Goal: Task Accomplishment & Management: Manage account settings

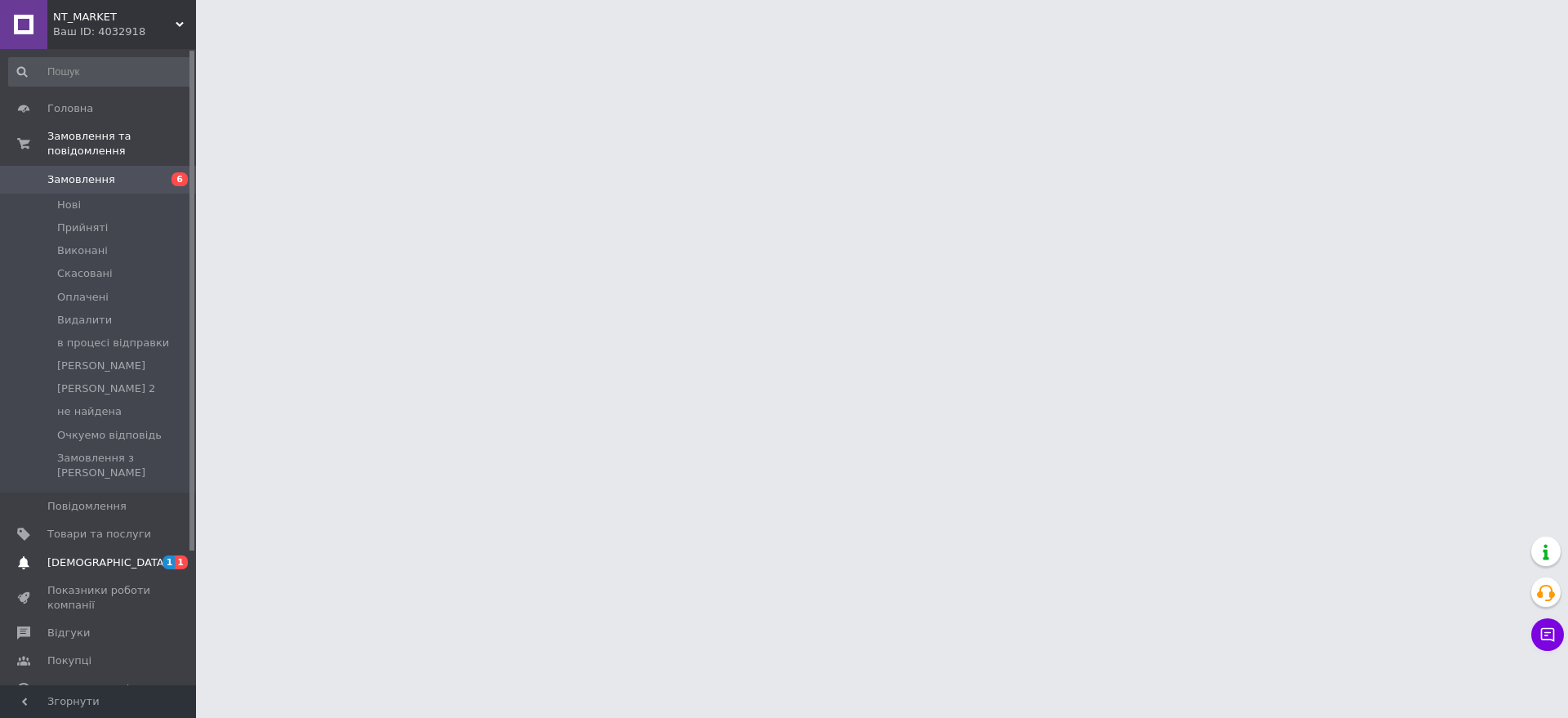
click at [122, 549] on link "[DEMOGRAPHIC_DATA] 1 1" at bounding box center [100, 563] width 201 height 28
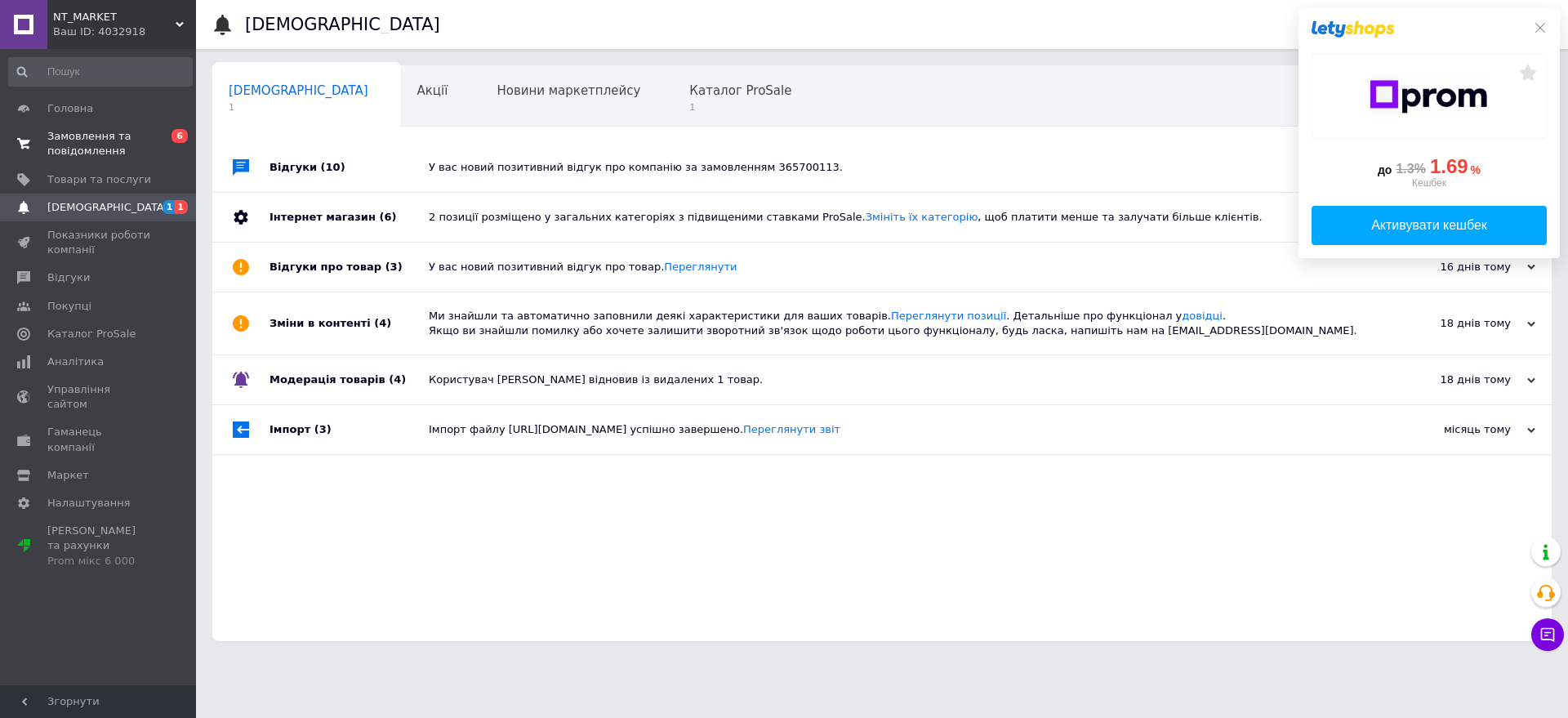
click at [91, 142] on span "Замовлення та повідомлення" at bounding box center [99, 144] width 104 height 29
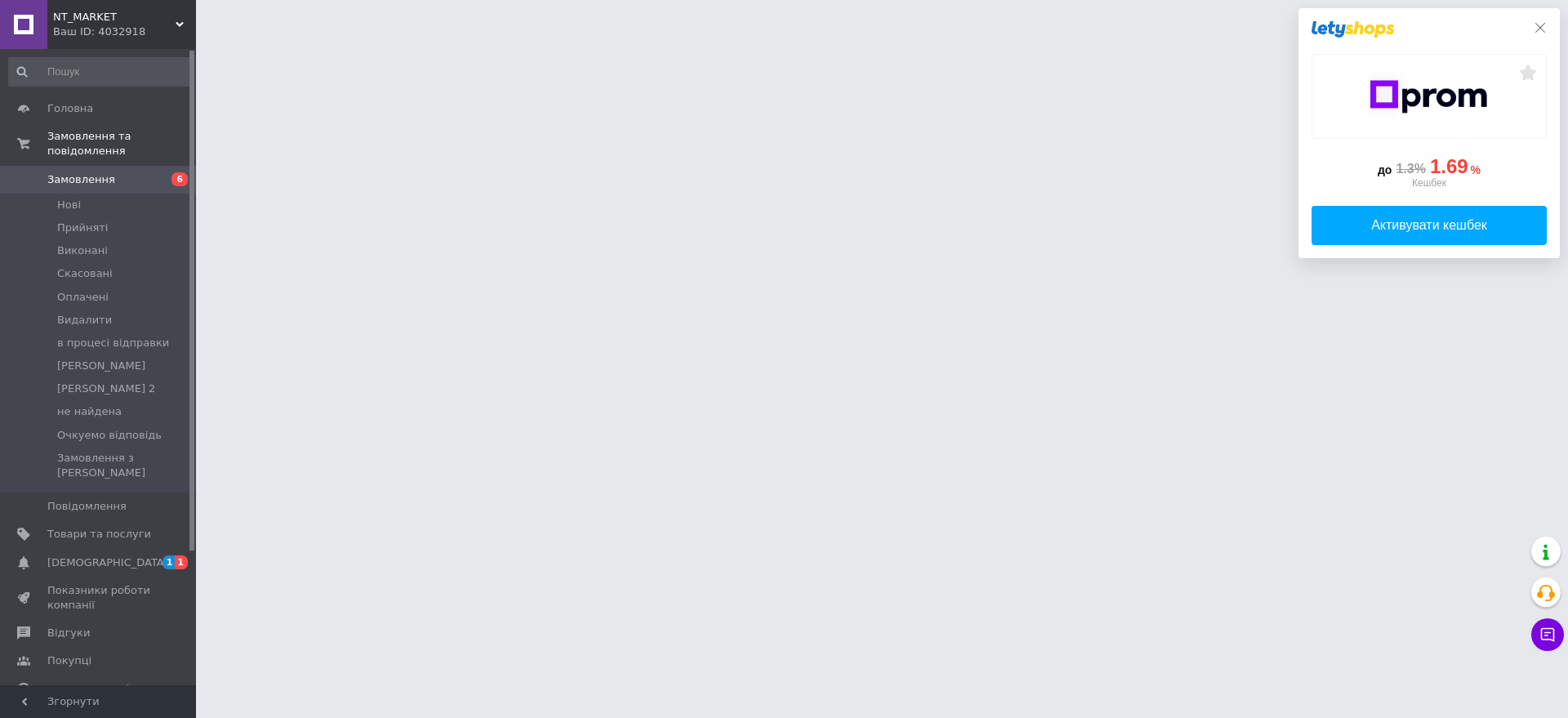
click at [1539, 25] on icon at bounding box center [1540, 28] width 13 height 13
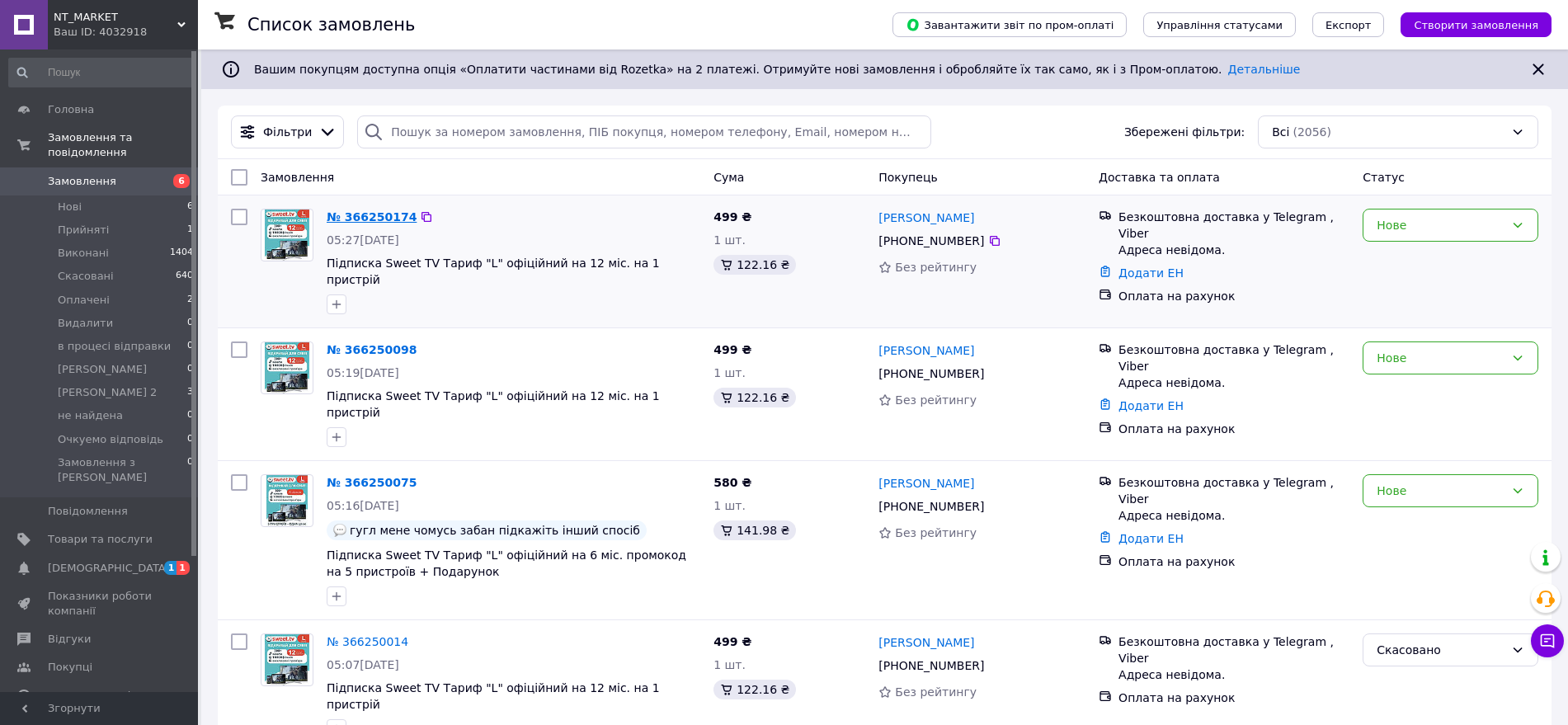
click at [394, 221] on link "№ 366250174" at bounding box center [372, 217] width 90 height 13
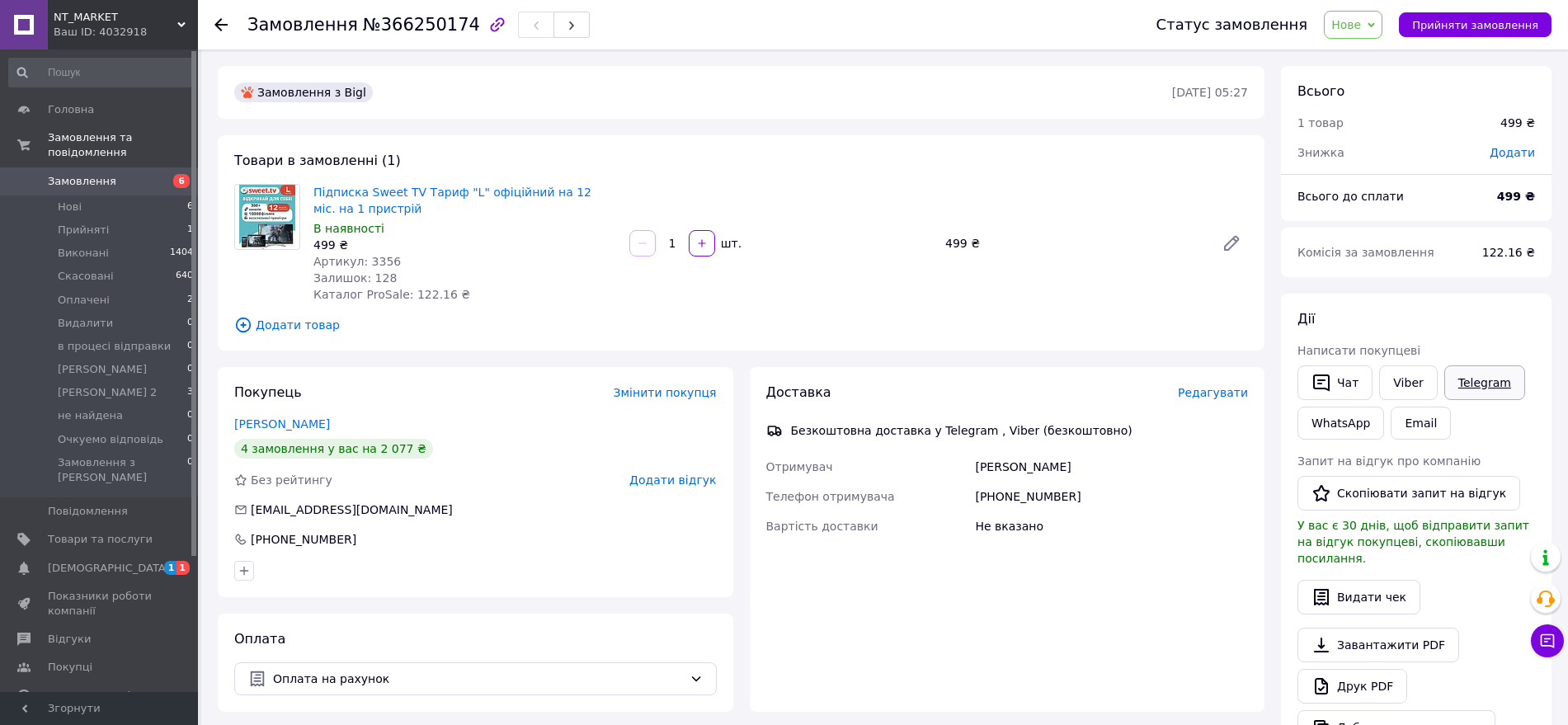
click at [1462, 387] on link "Telegram" at bounding box center [1485, 383] width 81 height 35
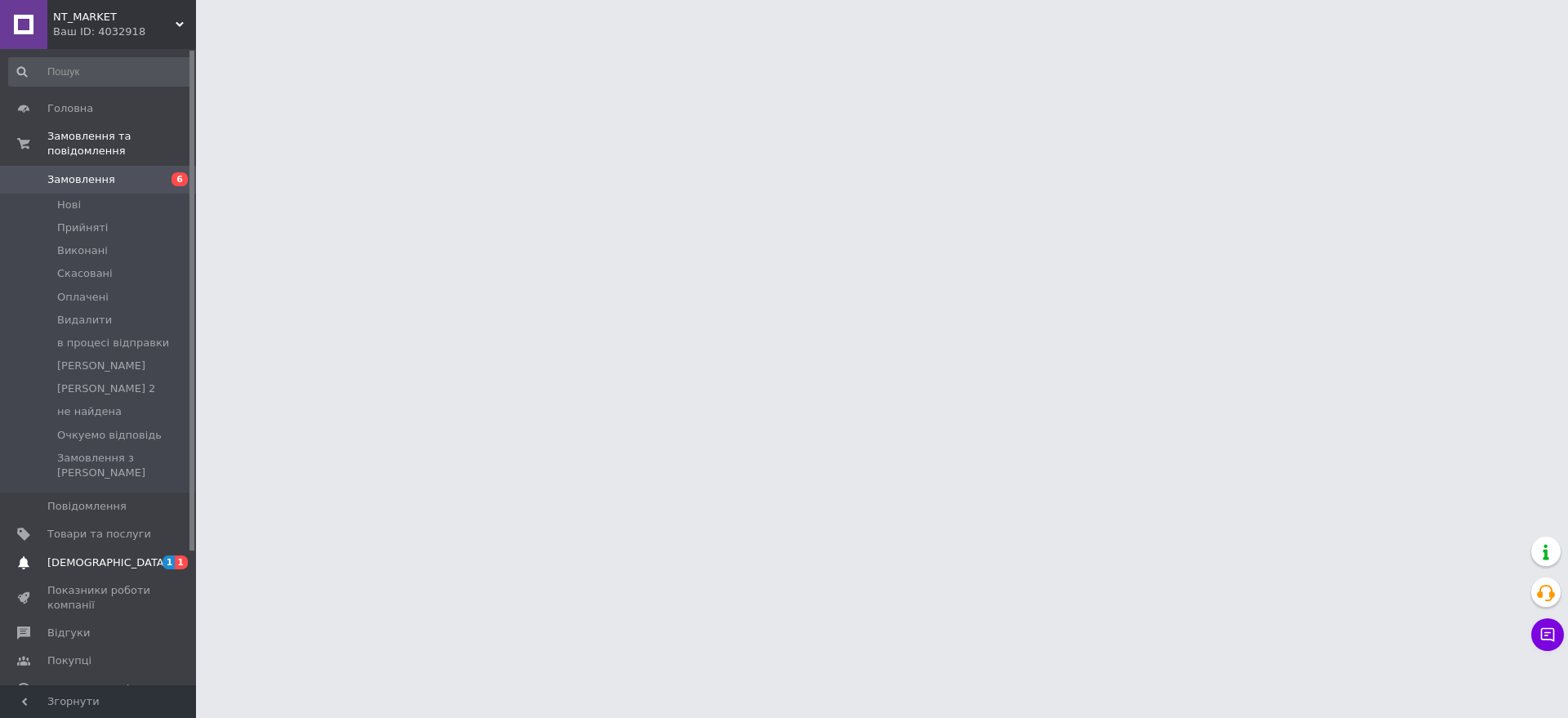
click at [127, 556] on span "[DEMOGRAPHIC_DATA]" at bounding box center [99, 563] width 104 height 15
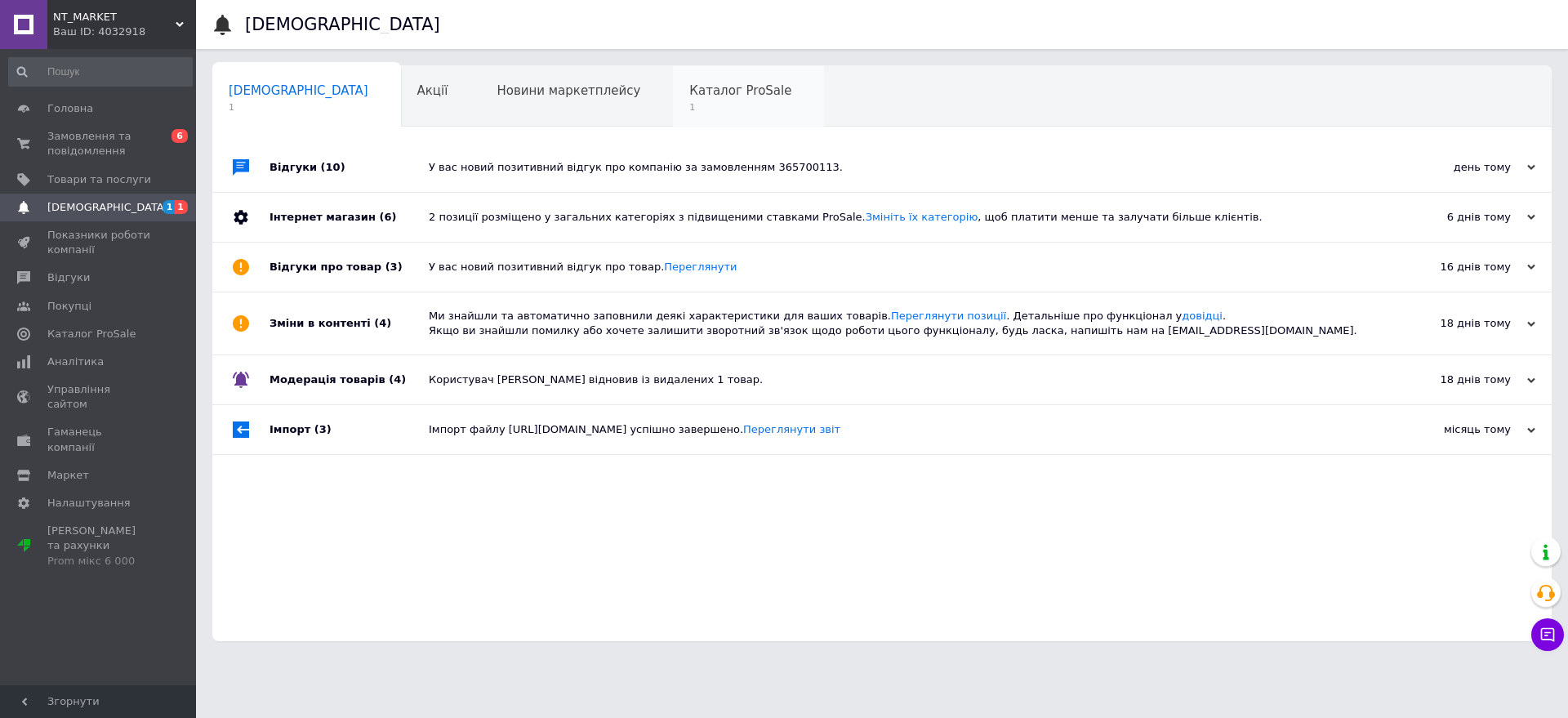
click at [690, 94] on span "Каталог ProSale" at bounding box center [740, 91] width 102 height 15
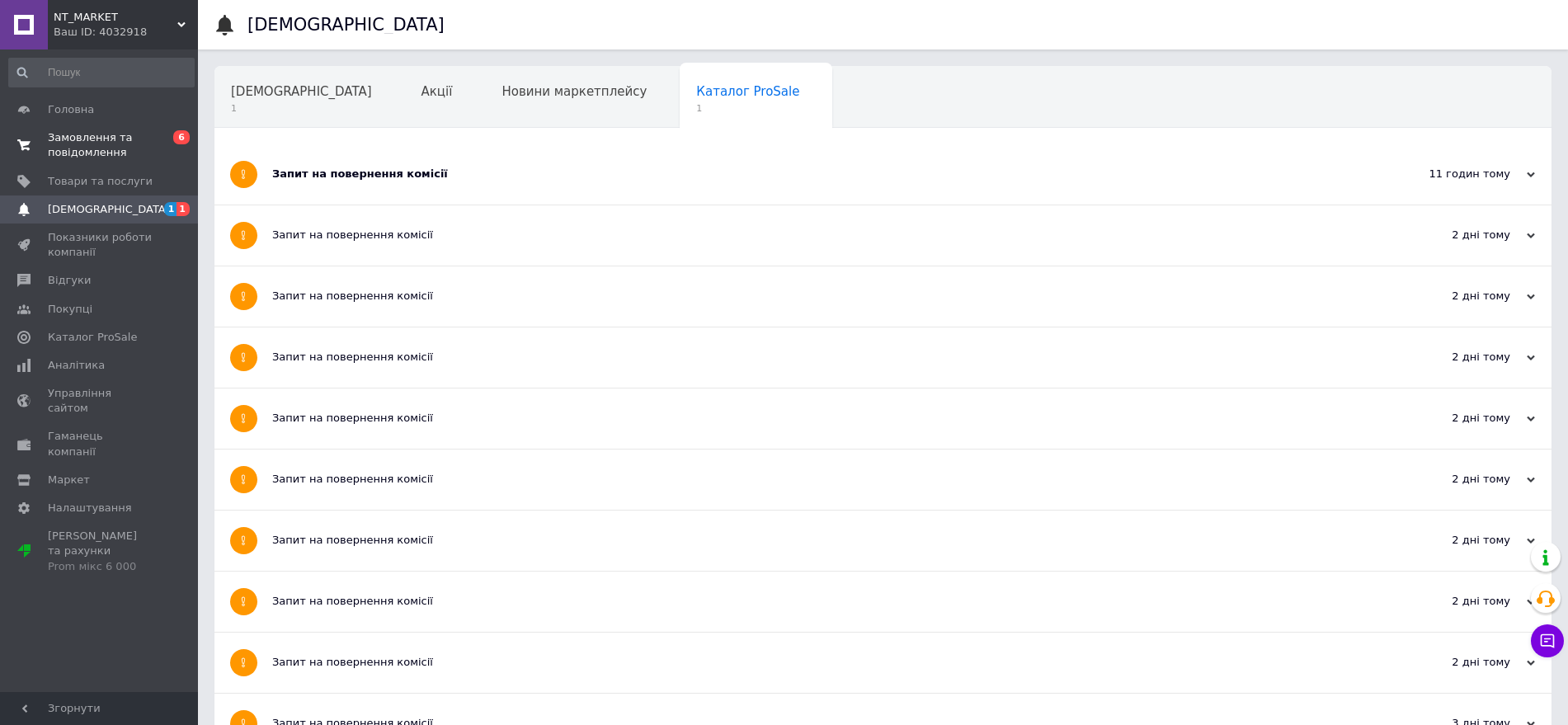
click at [76, 140] on span "Замовлення та повідомлення" at bounding box center [100, 145] width 105 height 29
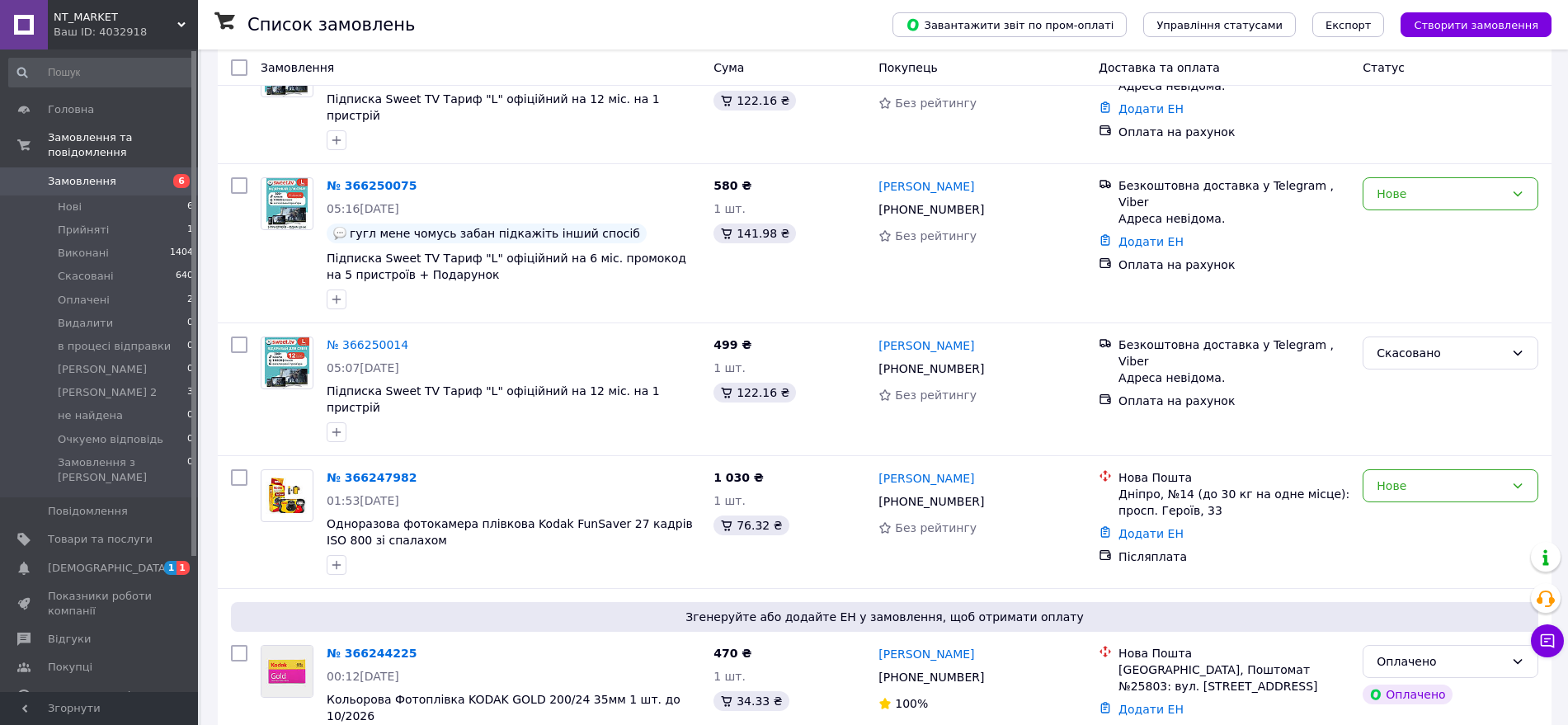
scroll to position [309, 0]
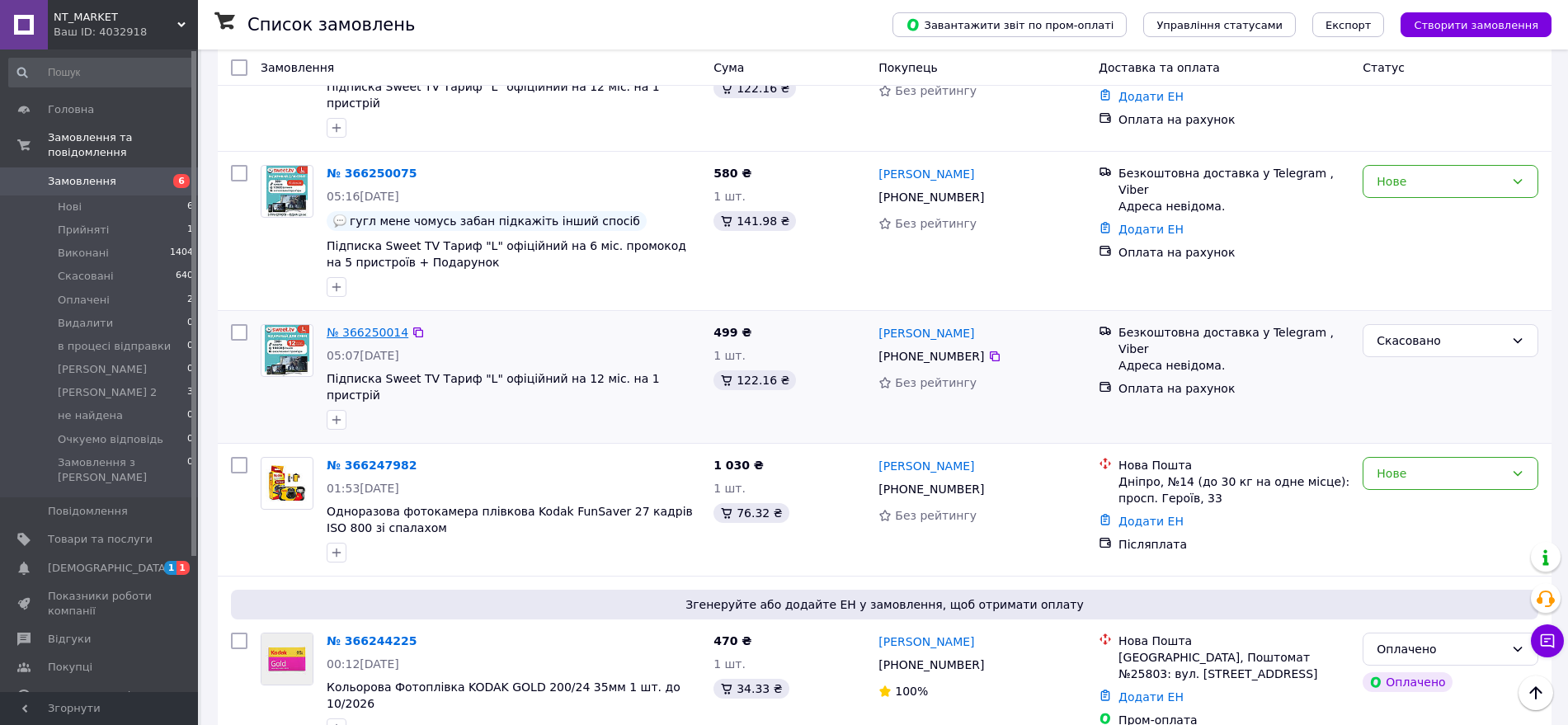
click at [362, 326] on link "№ 366250014" at bounding box center [368, 333] width 82 height 13
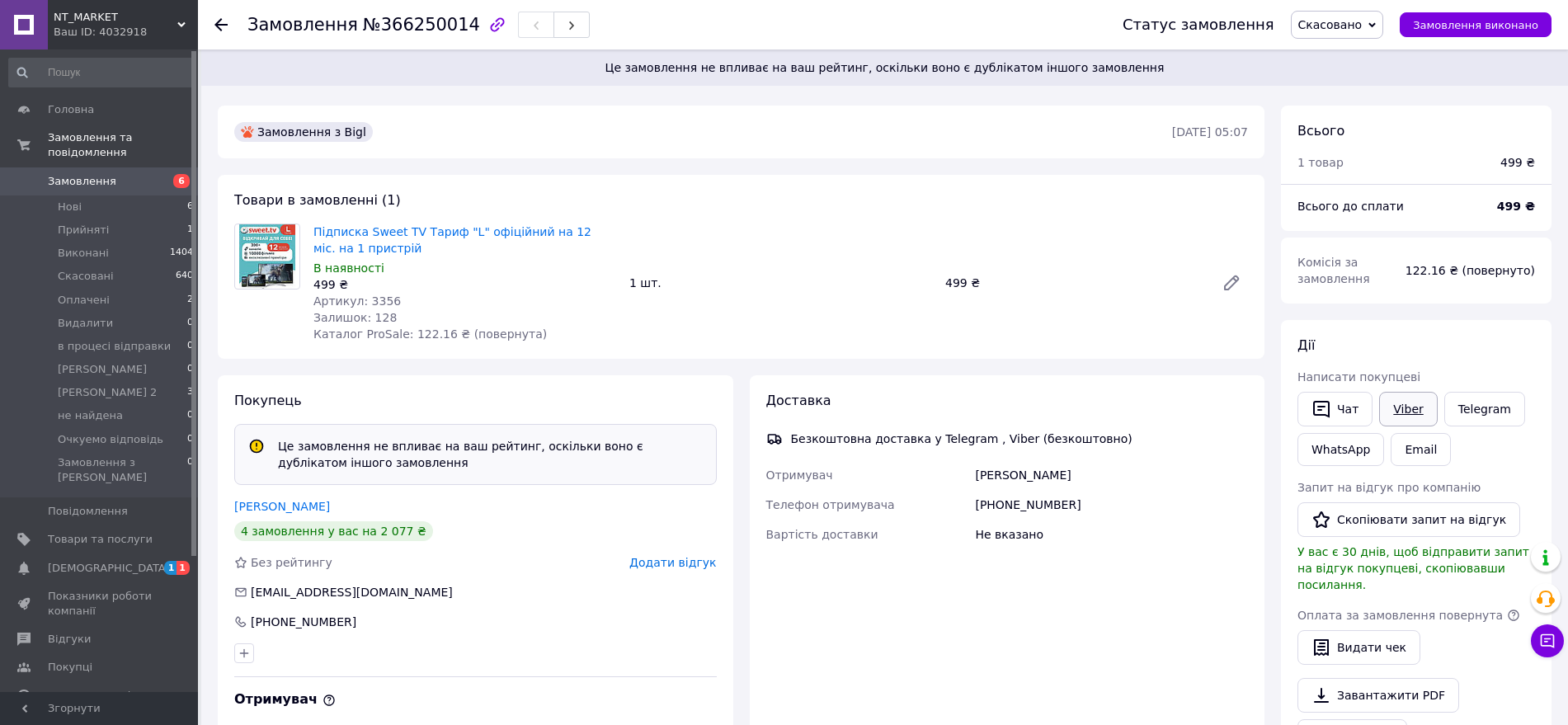
click at [1412, 404] on link "Viber" at bounding box center [1408, 408] width 58 height 35
drag, startPoint x: 320, startPoint y: 505, endPoint x: 277, endPoint y: 482, distance: 48.8
click at [255, 503] on div "[PERSON_NAME]" at bounding box center [475, 506] width 483 height 16
drag, startPoint x: 307, startPoint y: 219, endPoint x: 367, endPoint y: 243, distance: 64.6
click at [367, 243] on div "Товари в замовленні (1) Підписка Sweet TV Тариф "L" офіційний на 12 міс. на 1 п…" at bounding box center [741, 266] width 1047 height 184
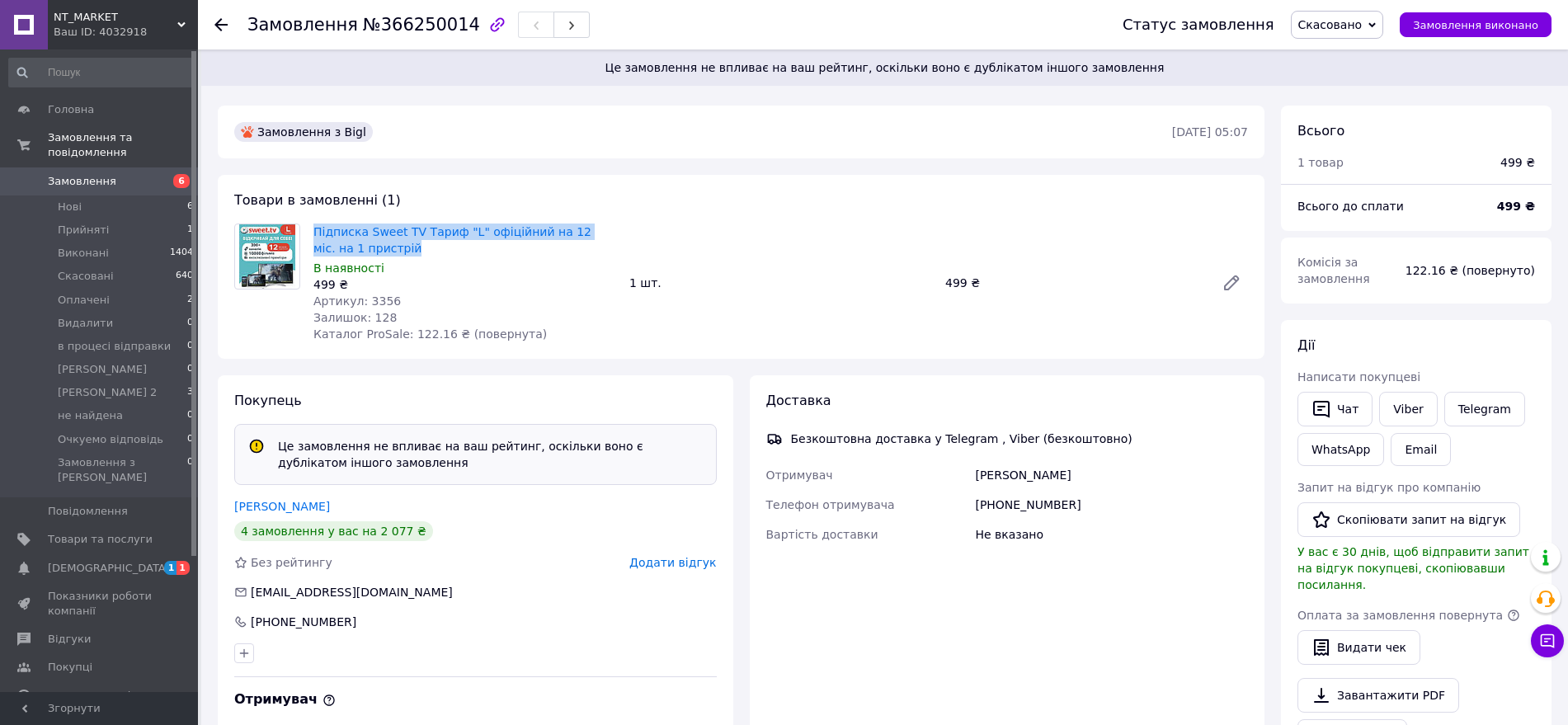
copy link "Підписка Sweet TV Тариф "L" офіційний на 12 міс. на 1 пристрій"
click at [1395, 406] on link "Viber" at bounding box center [1408, 408] width 58 height 35
click at [84, 223] on span "Прийняті" at bounding box center [83, 230] width 51 height 15
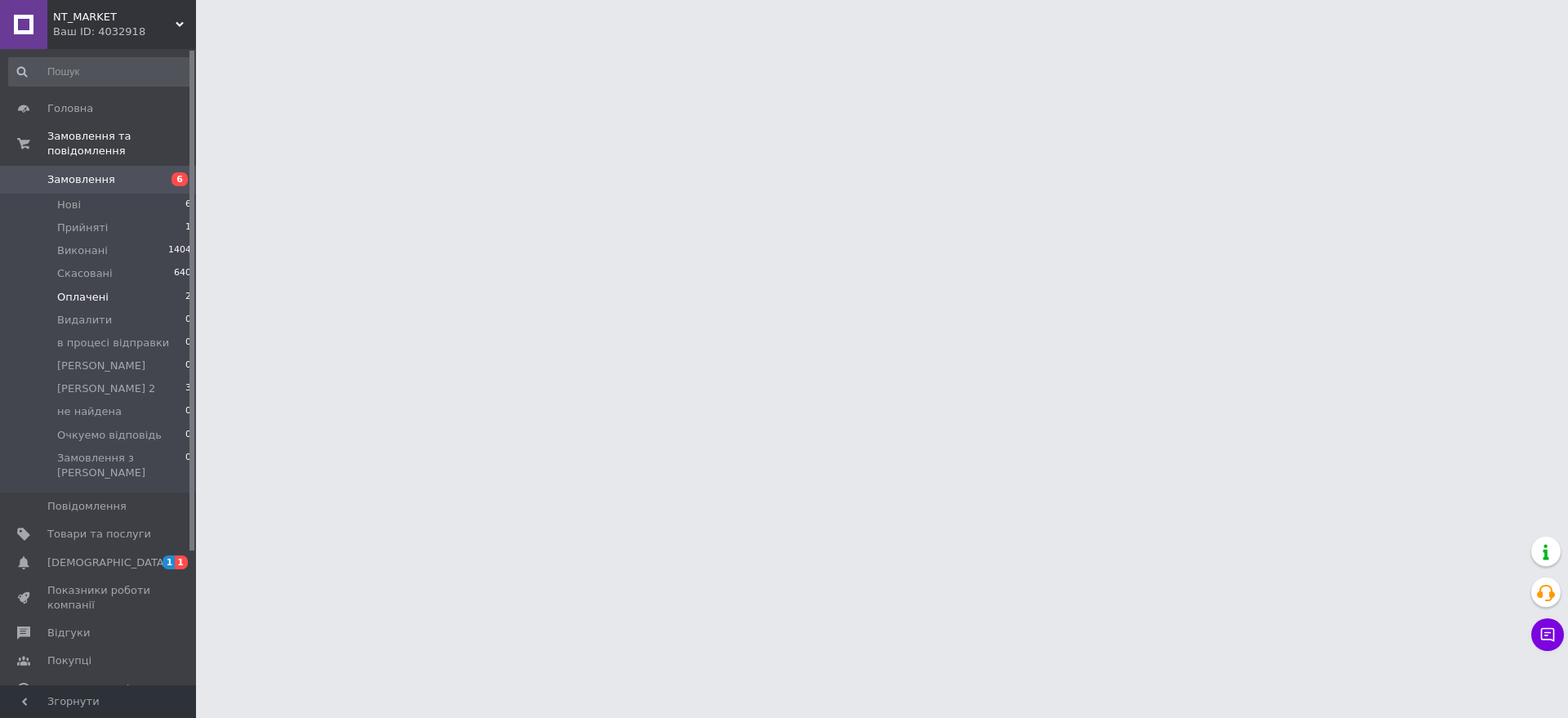
click at [99, 290] on span "Оплачені" at bounding box center [83, 298] width 52 height 15
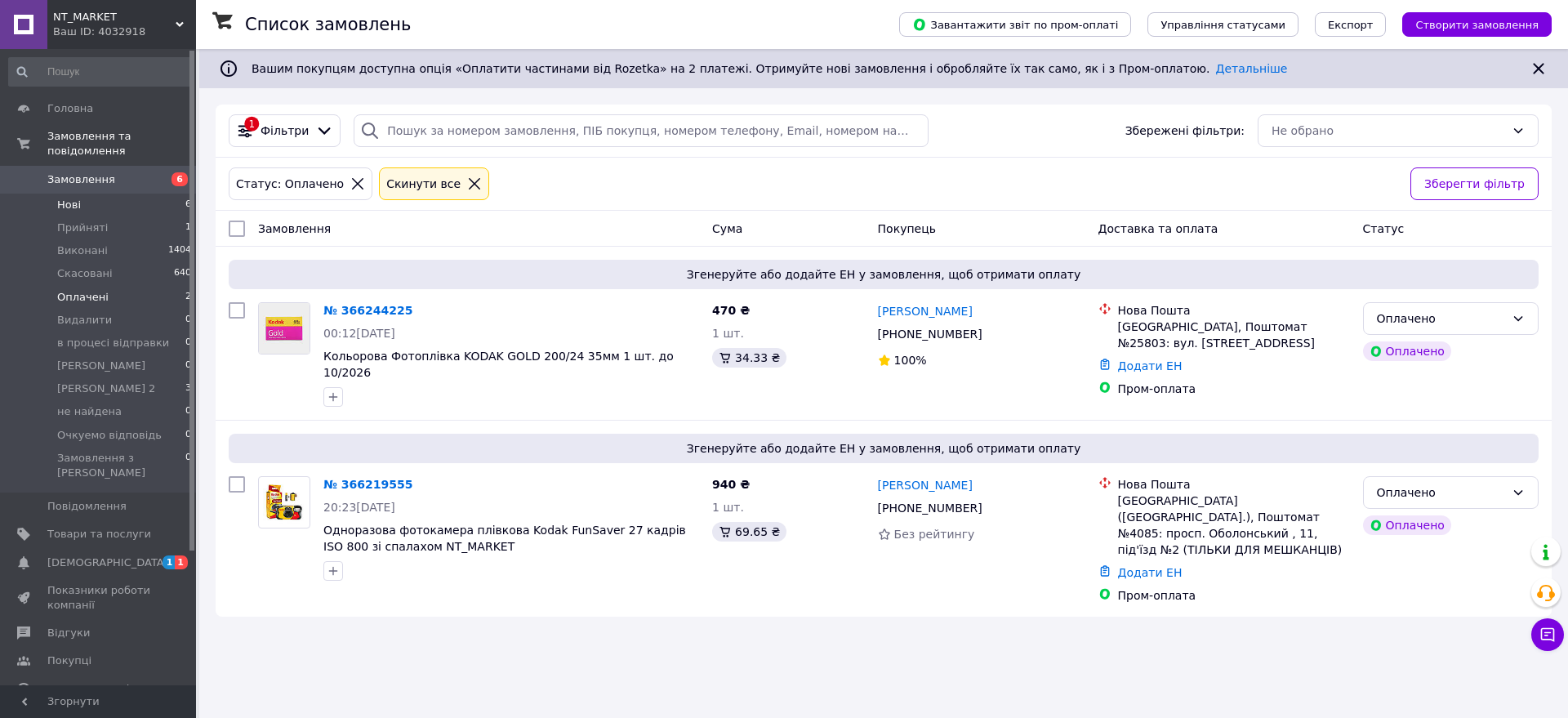
click at [101, 193] on li "Нові 6" at bounding box center [100, 205] width 201 height 23
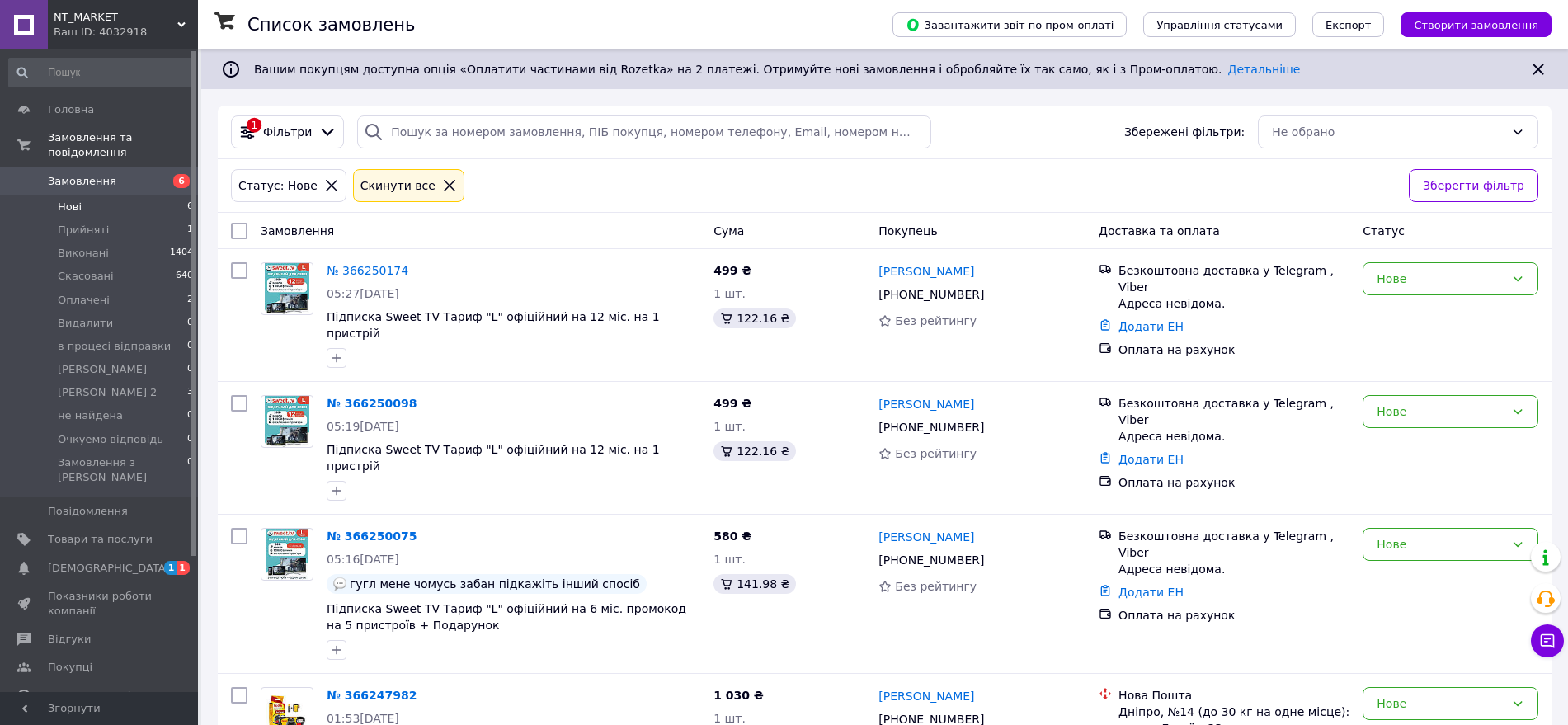
click at [99, 223] on span "Прийняті" at bounding box center [83, 230] width 51 height 15
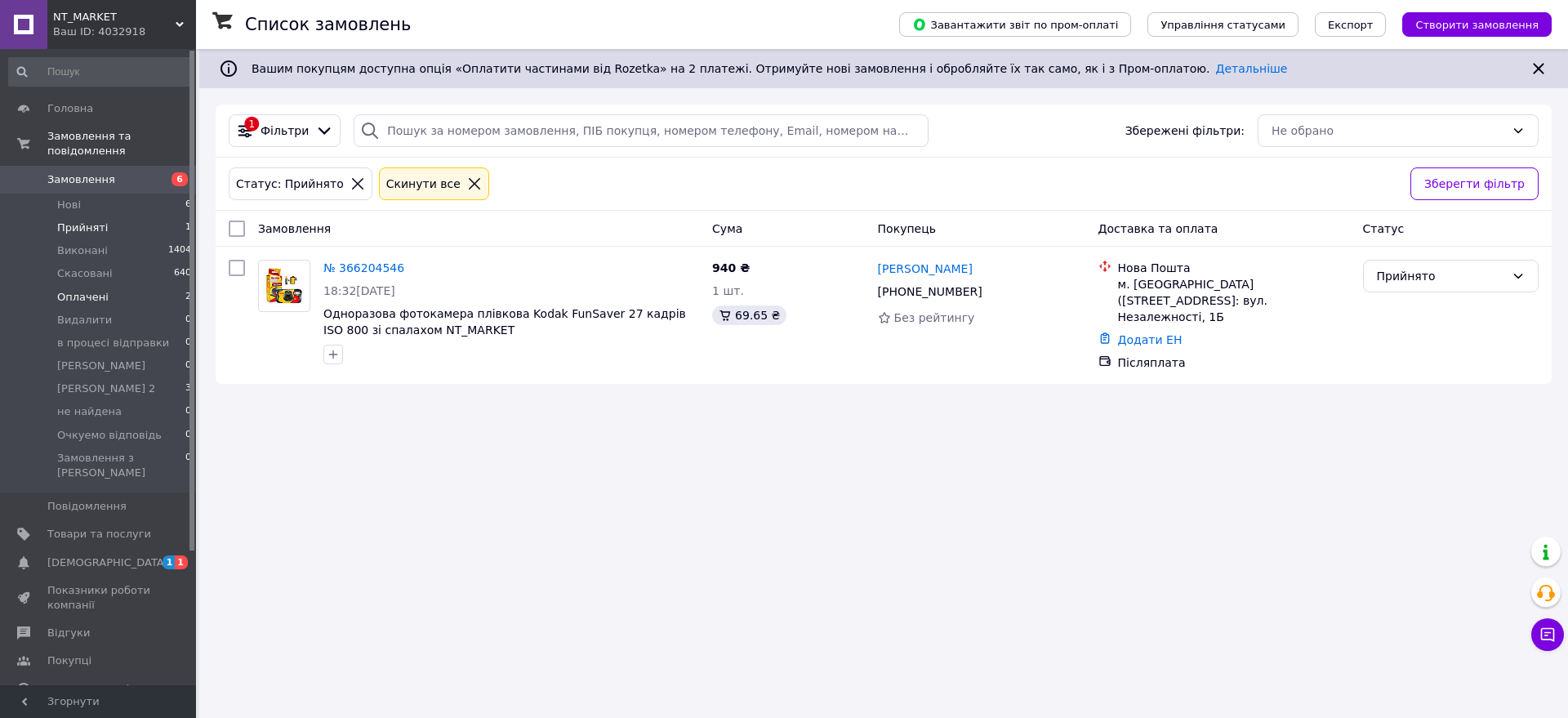
click at [105, 286] on li "Оплачені 2" at bounding box center [100, 298] width 201 height 23
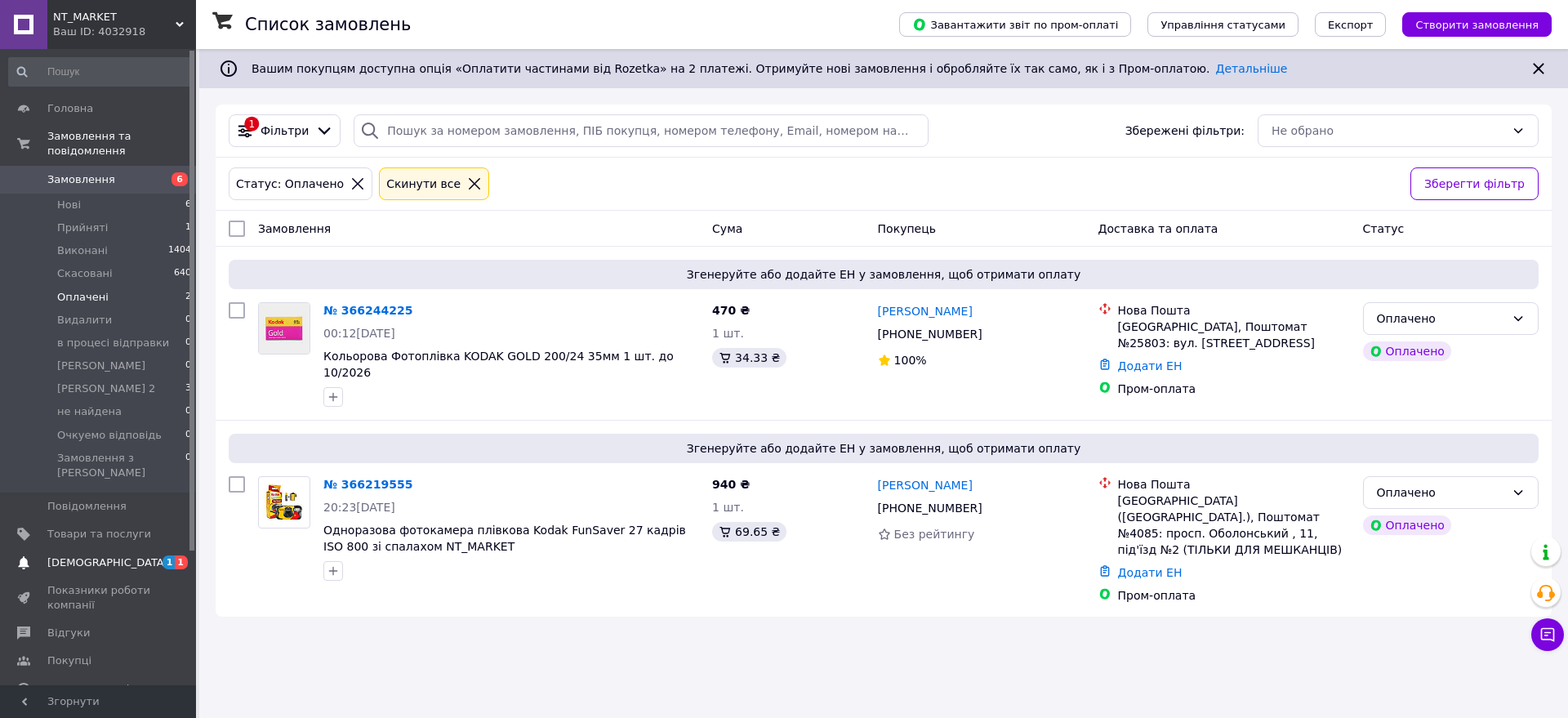
click at [103, 556] on span "[DEMOGRAPHIC_DATA]" at bounding box center [107, 563] width 121 height 15
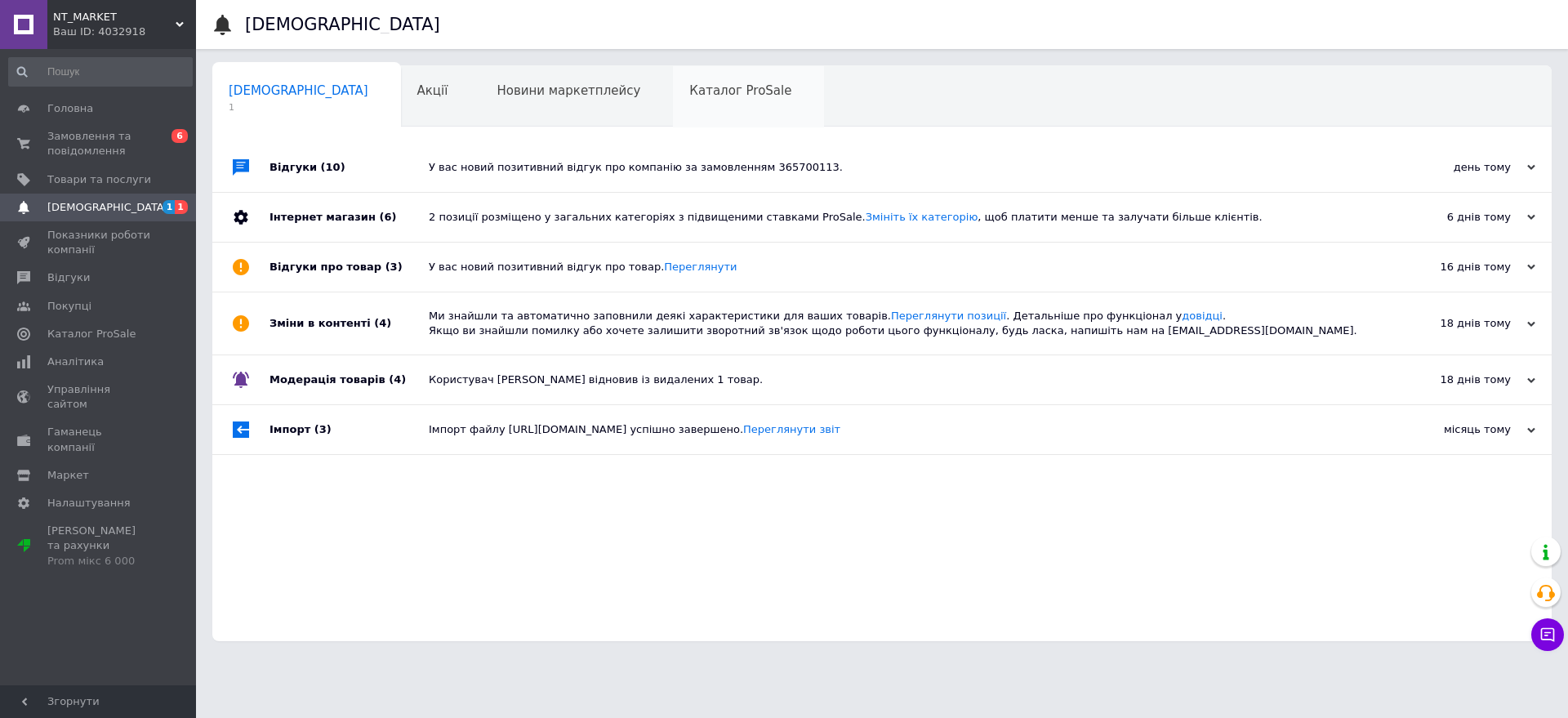
click at [690, 91] on span "Каталог ProSale" at bounding box center [740, 91] width 102 height 15
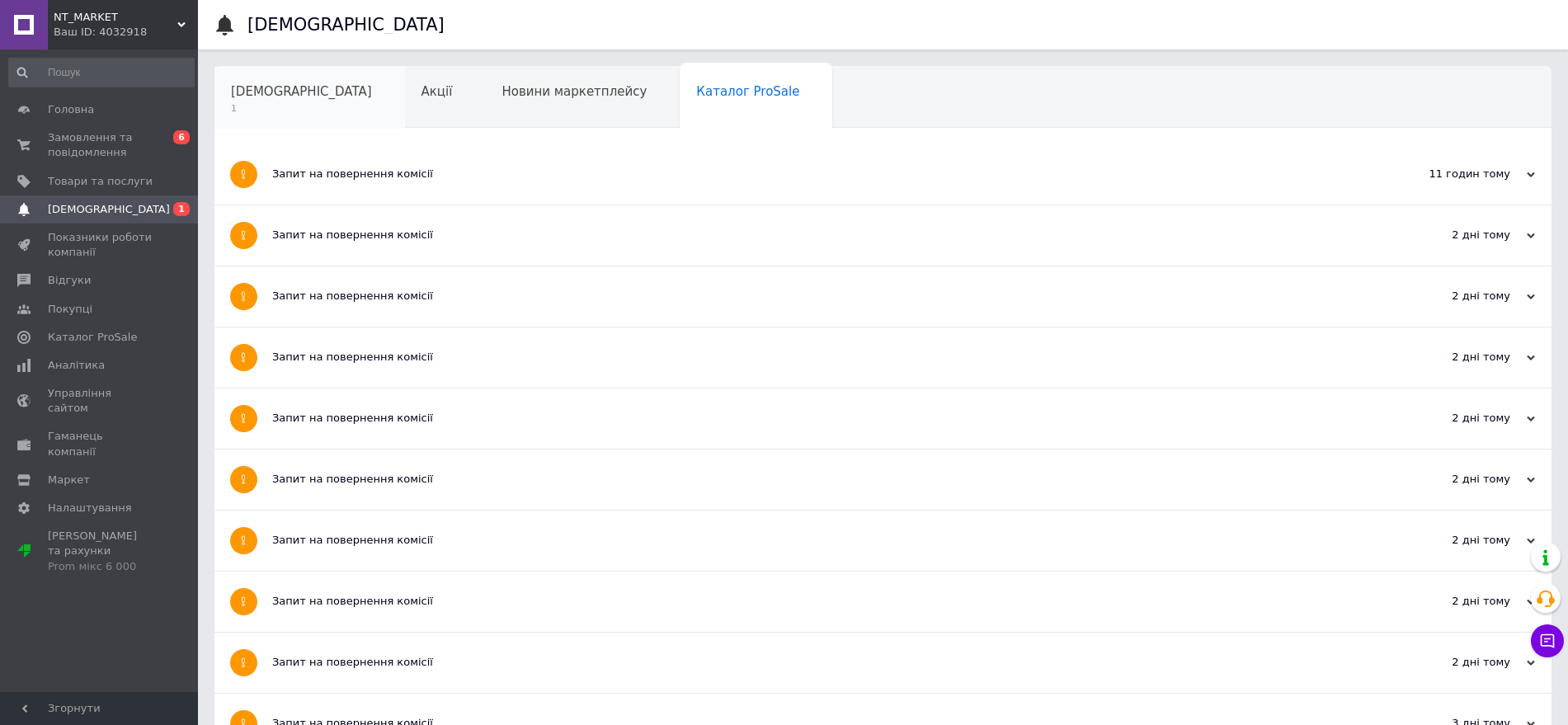
click at [266, 103] on span "1" at bounding box center [301, 108] width 141 height 12
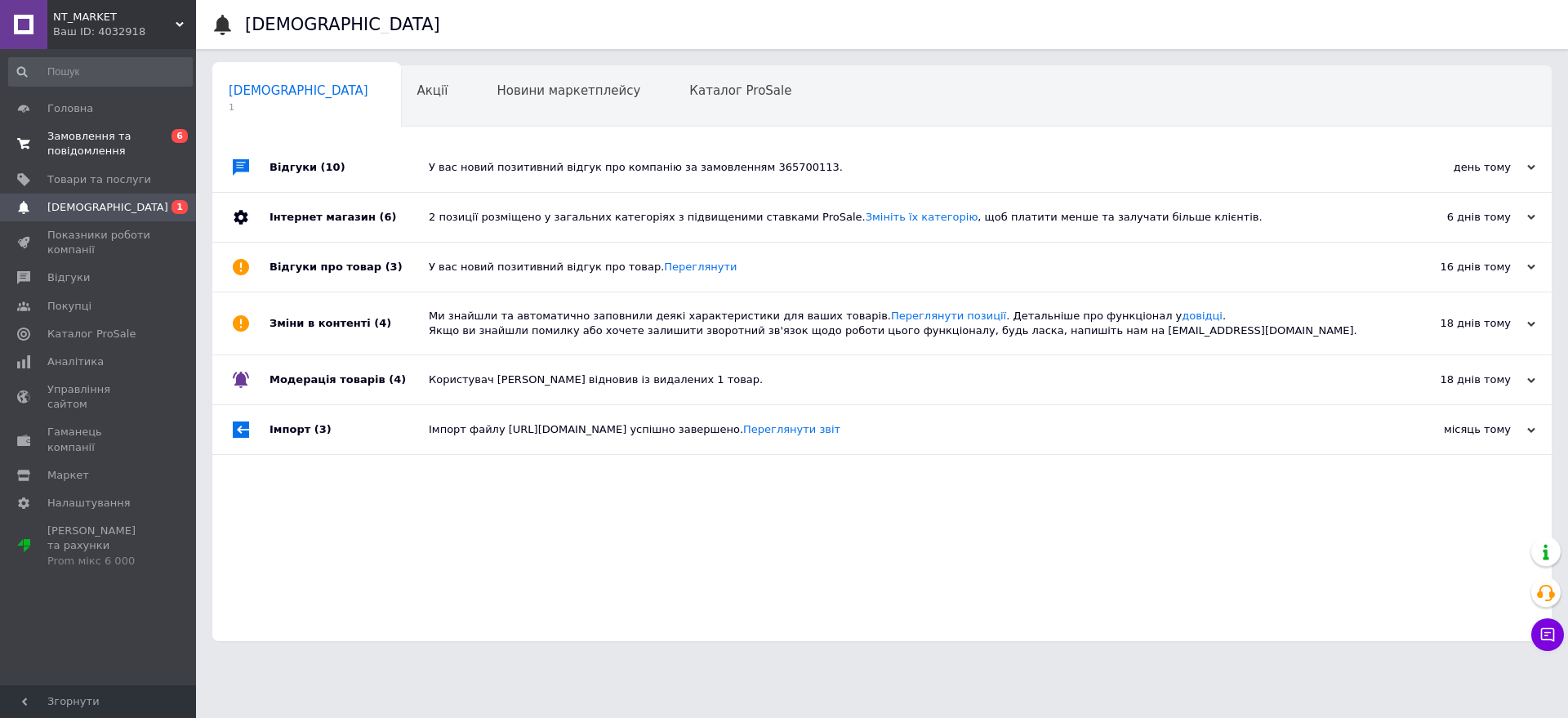
click at [114, 130] on span "Замовлення та повідомлення" at bounding box center [99, 144] width 104 height 29
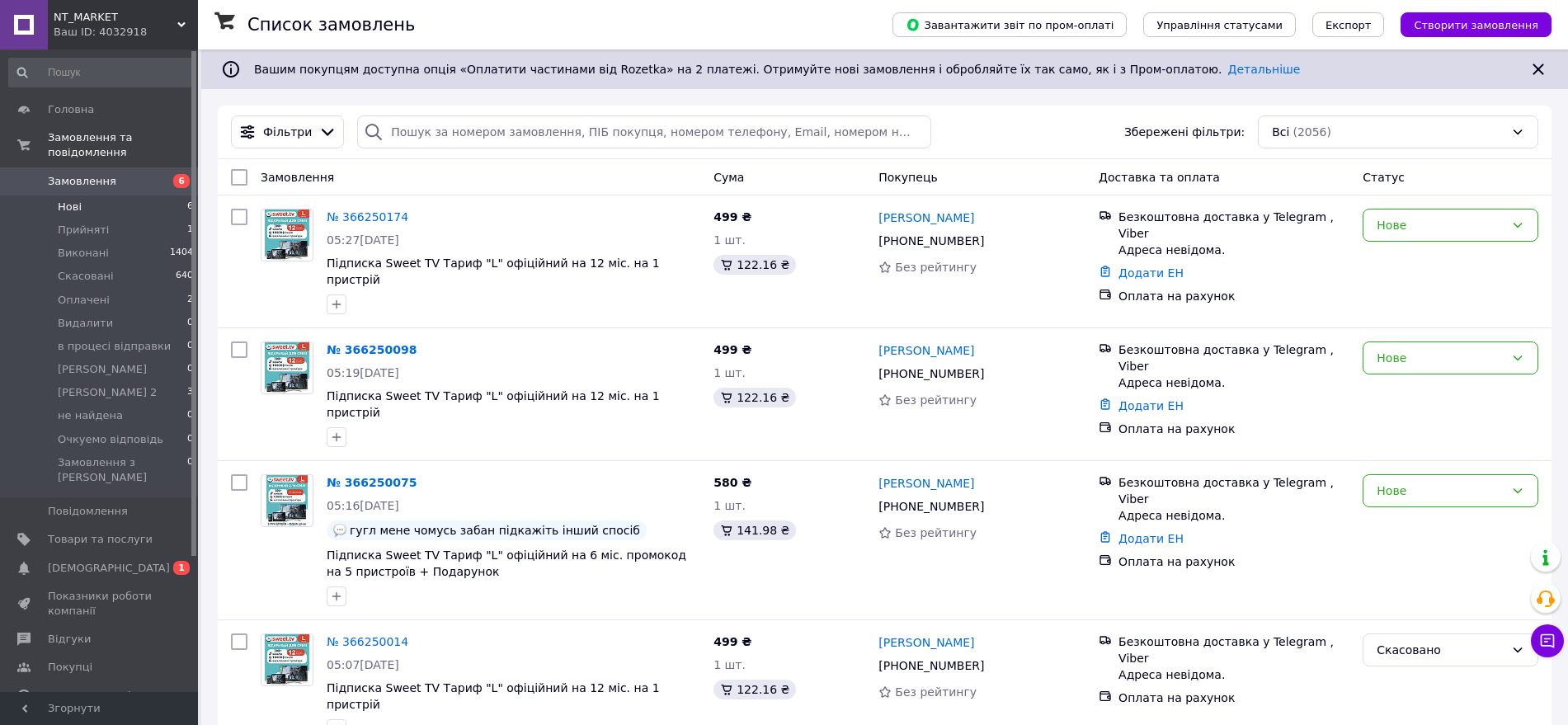
click at [98, 195] on li "Нові 6" at bounding box center [101, 207] width 203 height 23
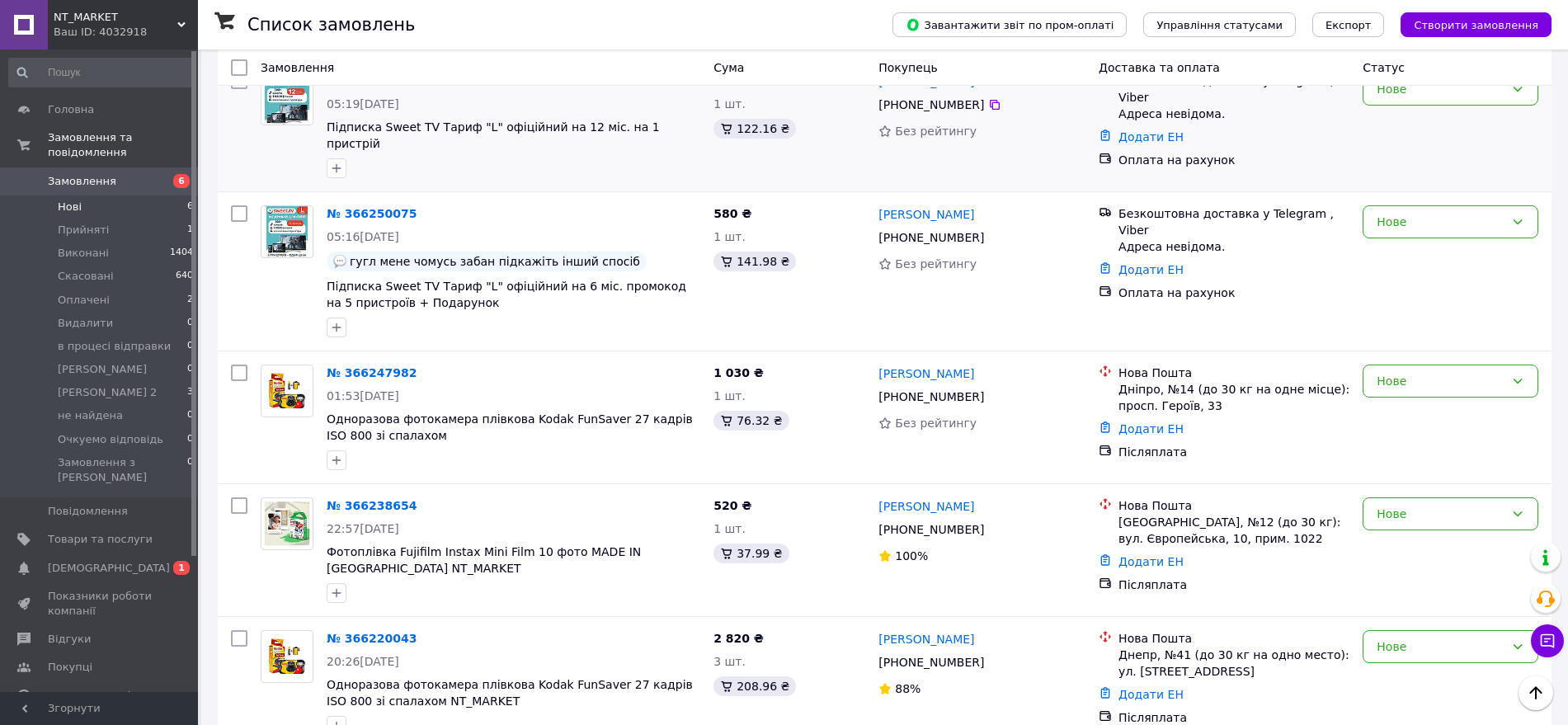
scroll to position [331, 0]
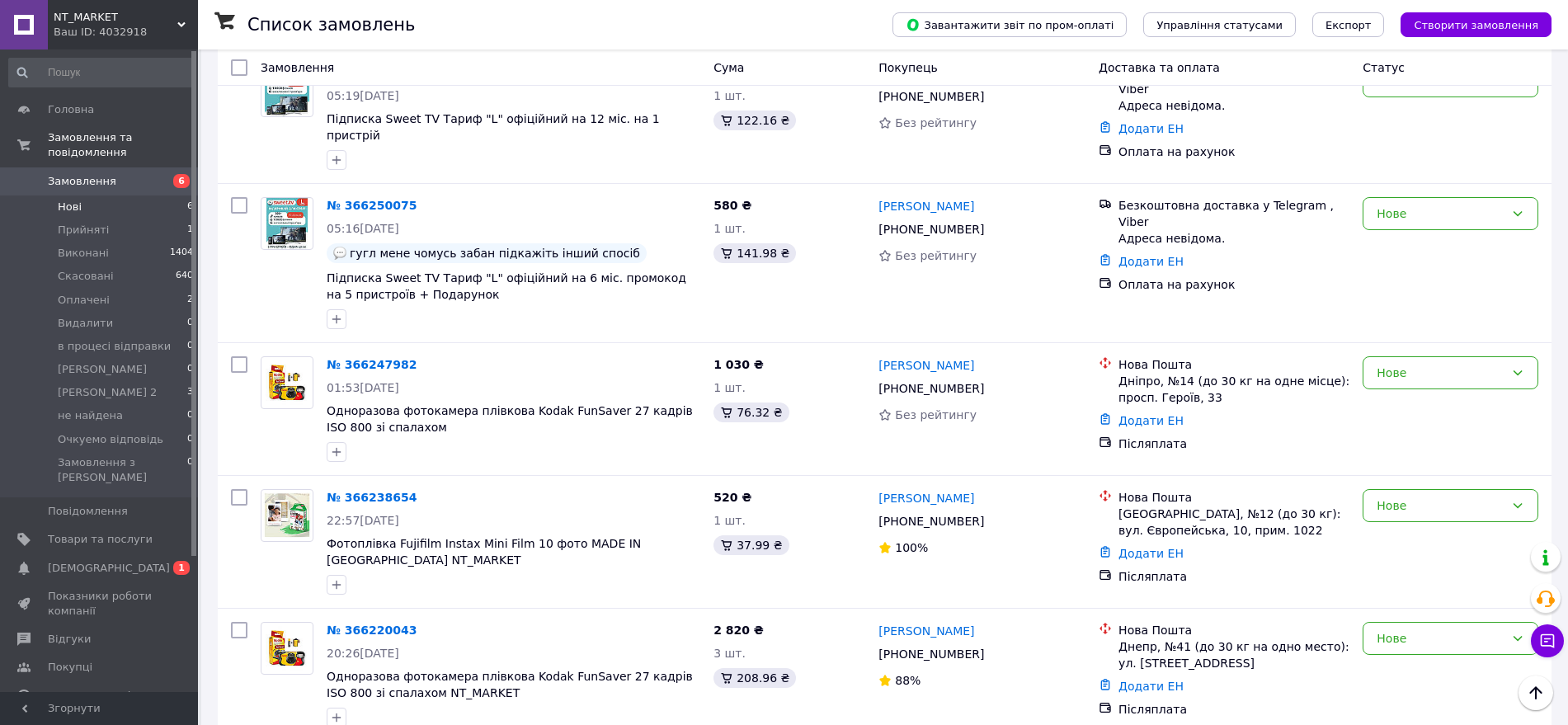
click at [118, 195] on li "Нові 6" at bounding box center [101, 207] width 203 height 23
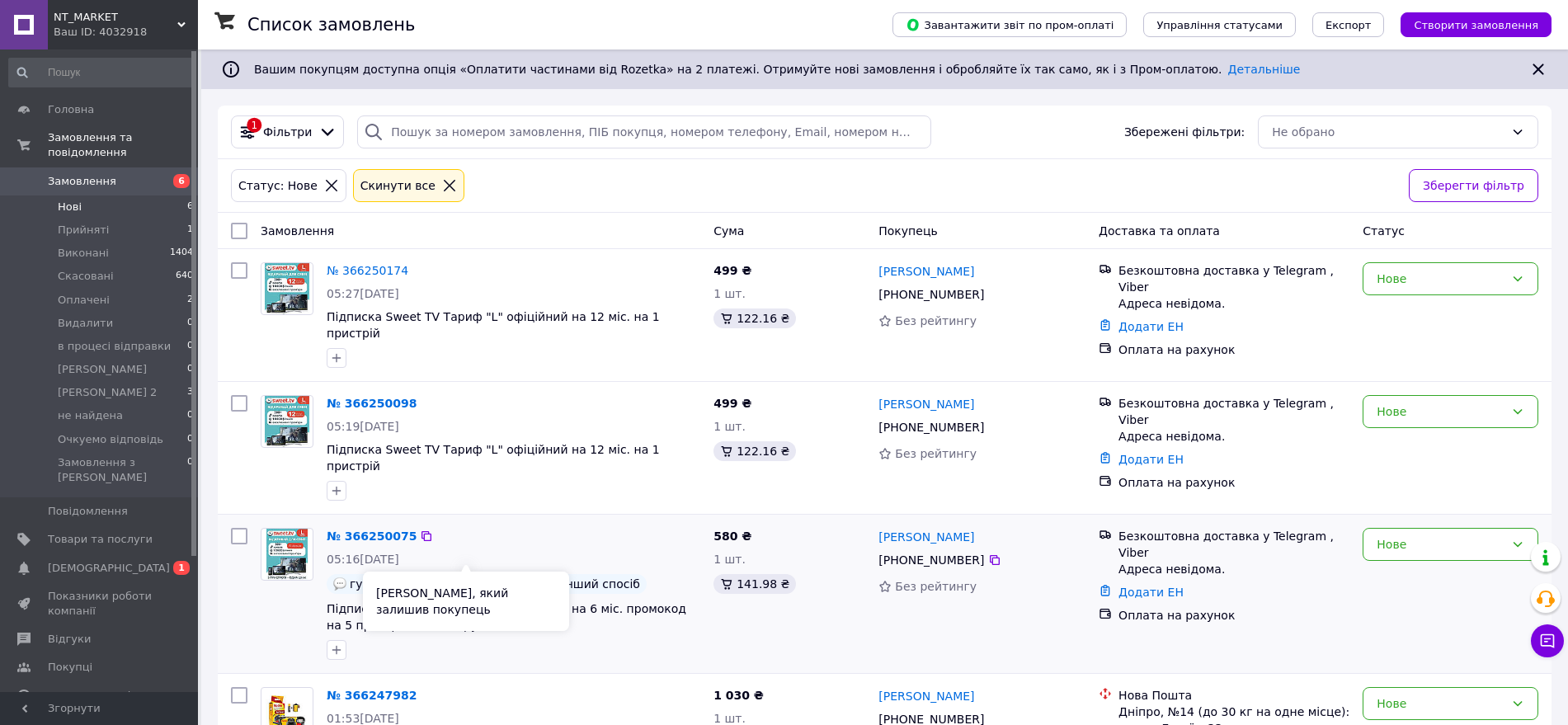
click at [465, 577] on span "гугл мене чомусь забан підкажіть інший спосіб" at bounding box center [495, 584] width 290 height 13
click at [356, 530] on link "№ 366250075" at bounding box center [372, 536] width 90 height 13
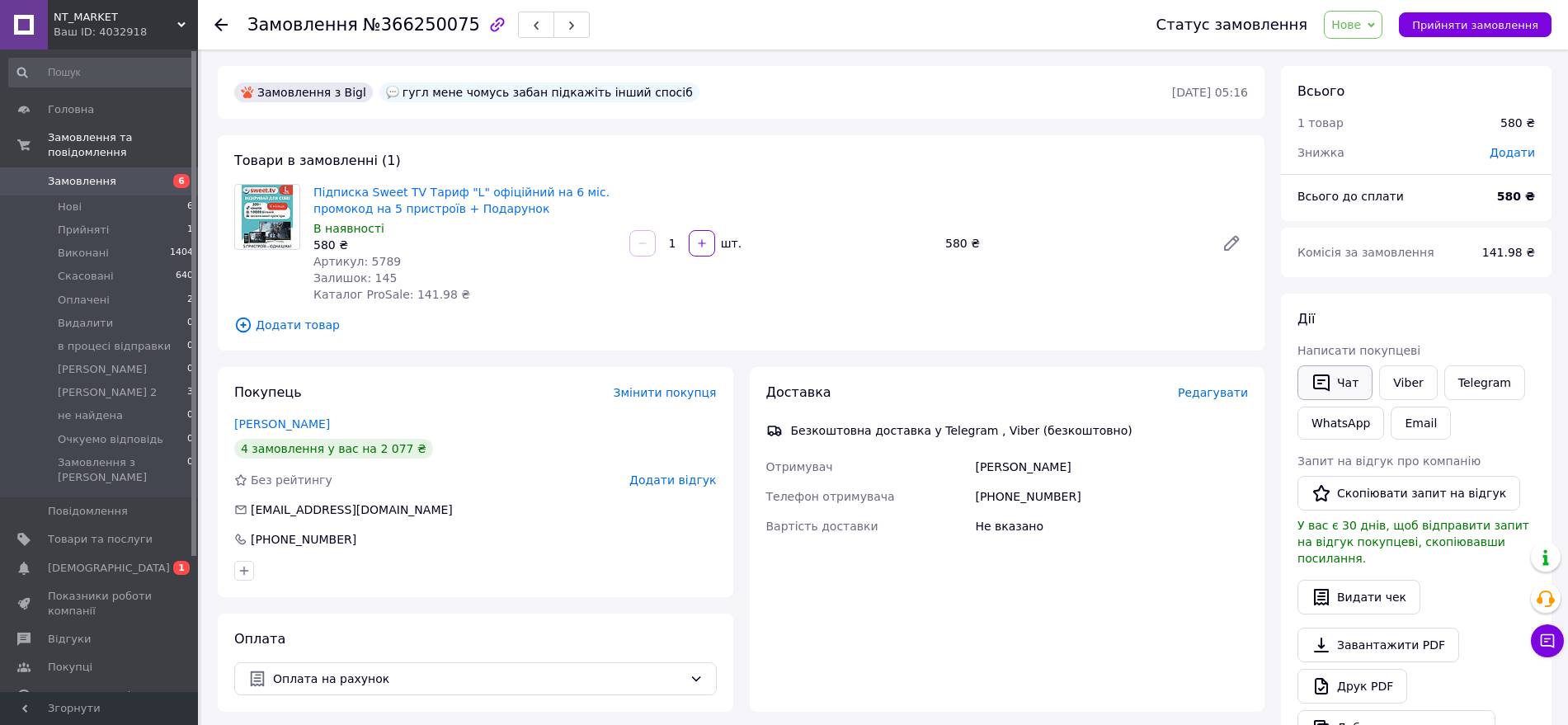
click at [1326, 383] on icon "button" at bounding box center [1322, 382] width 20 height 20
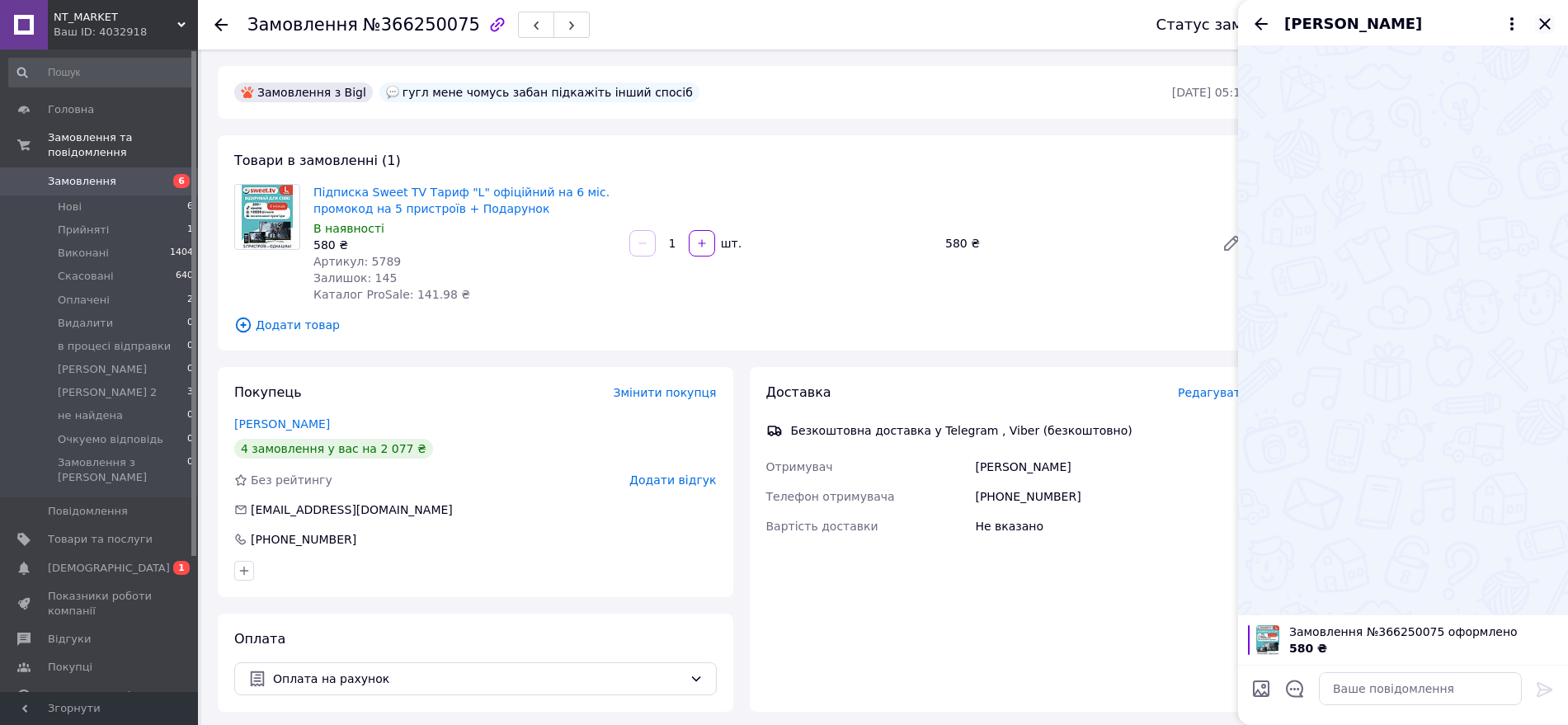
click at [1542, 29] on icon "Закрити" at bounding box center [1545, 24] width 20 height 20
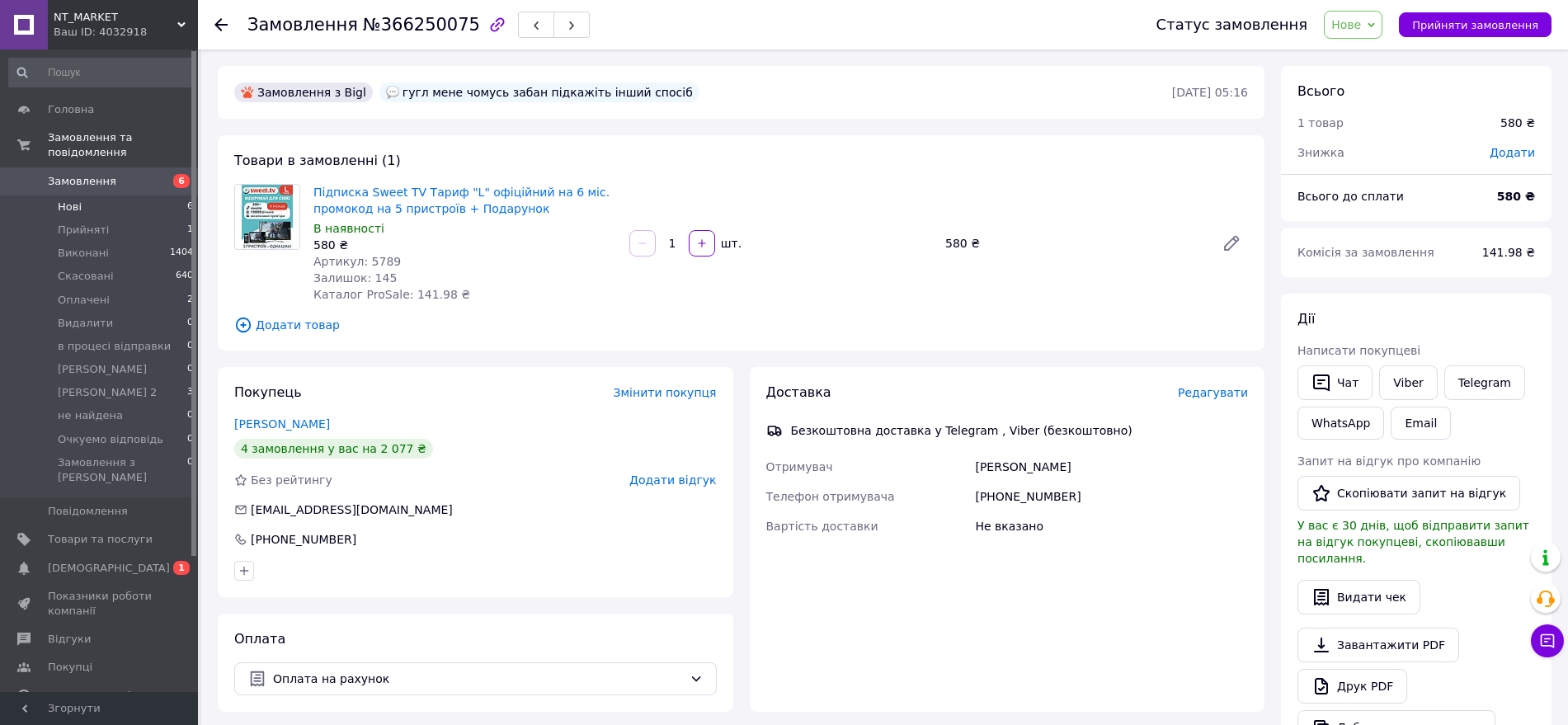
click at [83, 199] on li "Нові 6" at bounding box center [101, 207] width 203 height 23
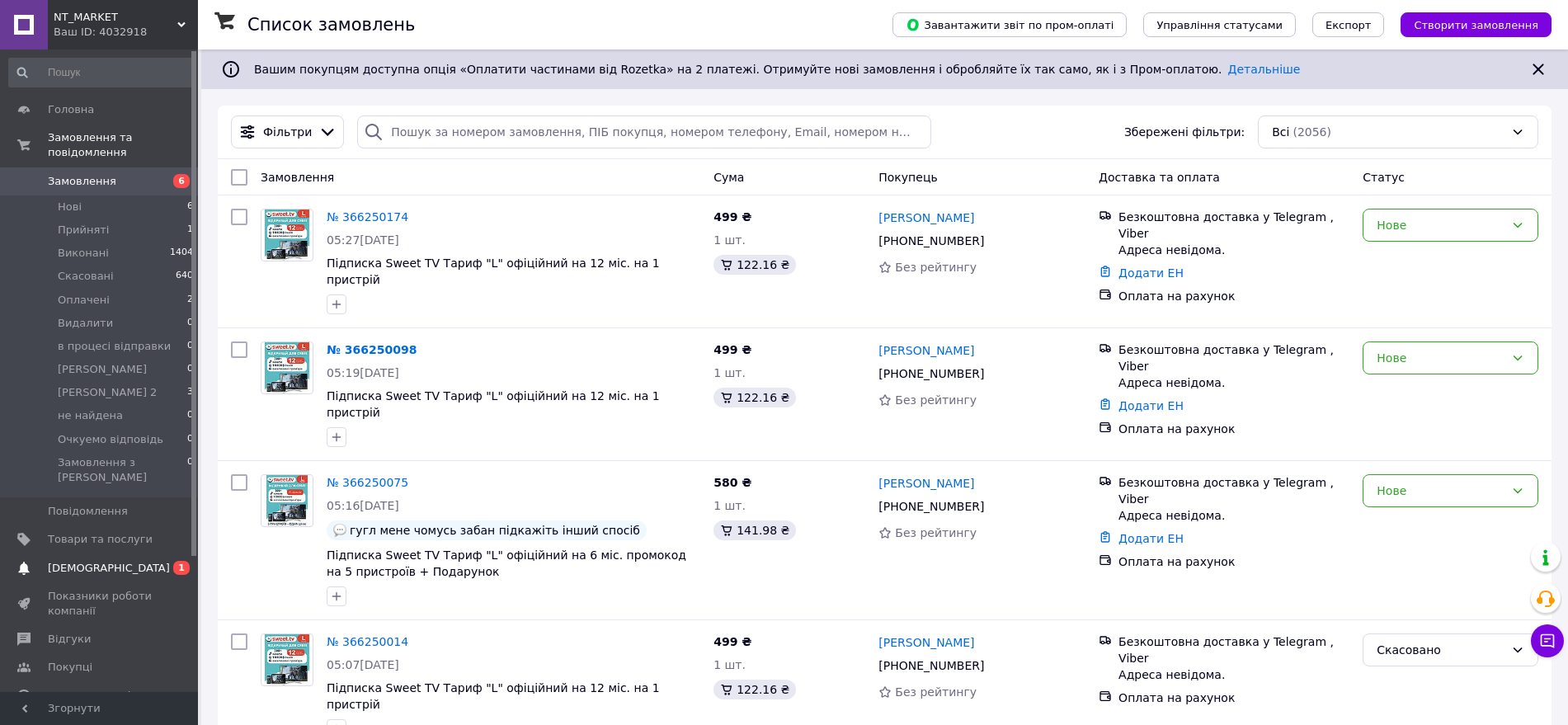
click at [116, 554] on link "Сповіщення 0 1" at bounding box center [101, 569] width 203 height 28
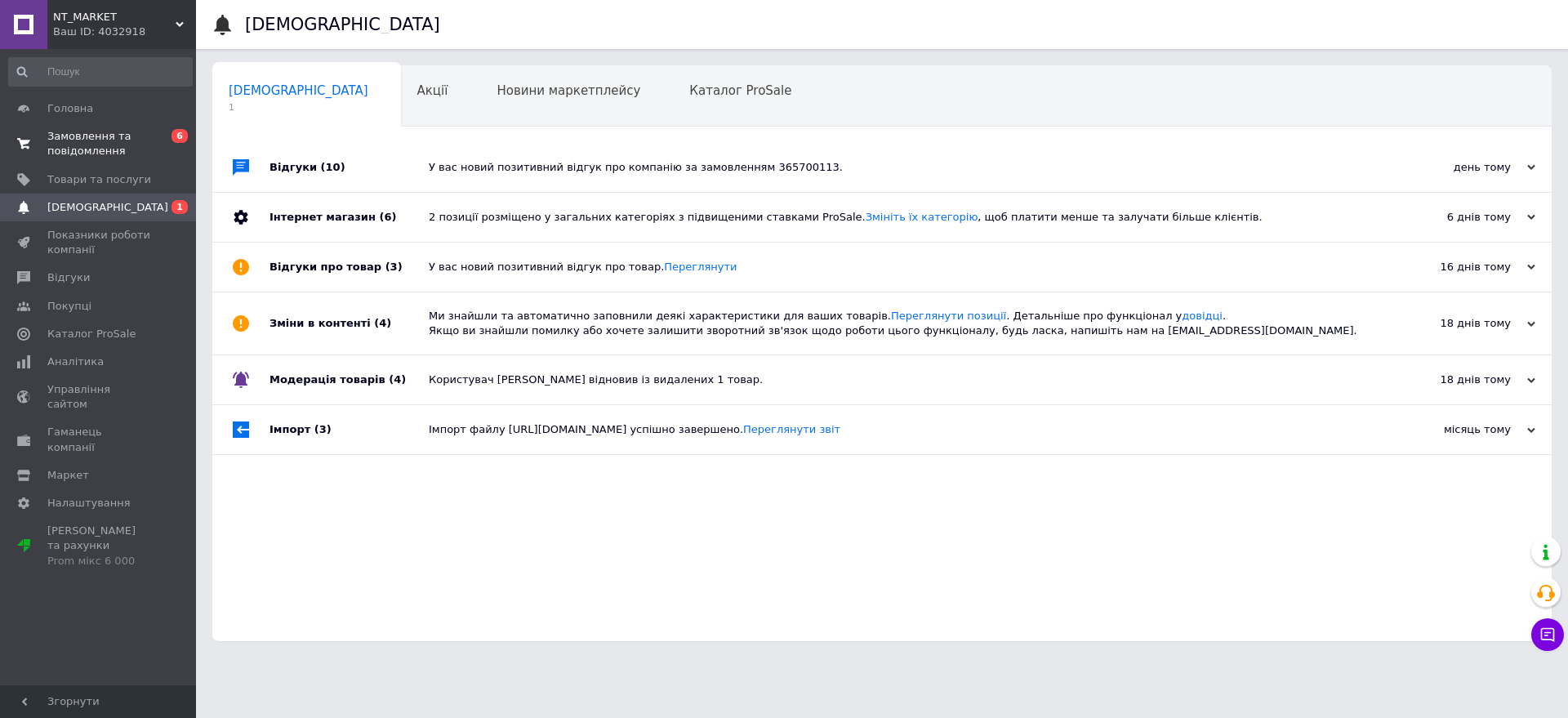
click at [99, 146] on span "Замовлення та повідомлення" at bounding box center [99, 144] width 104 height 29
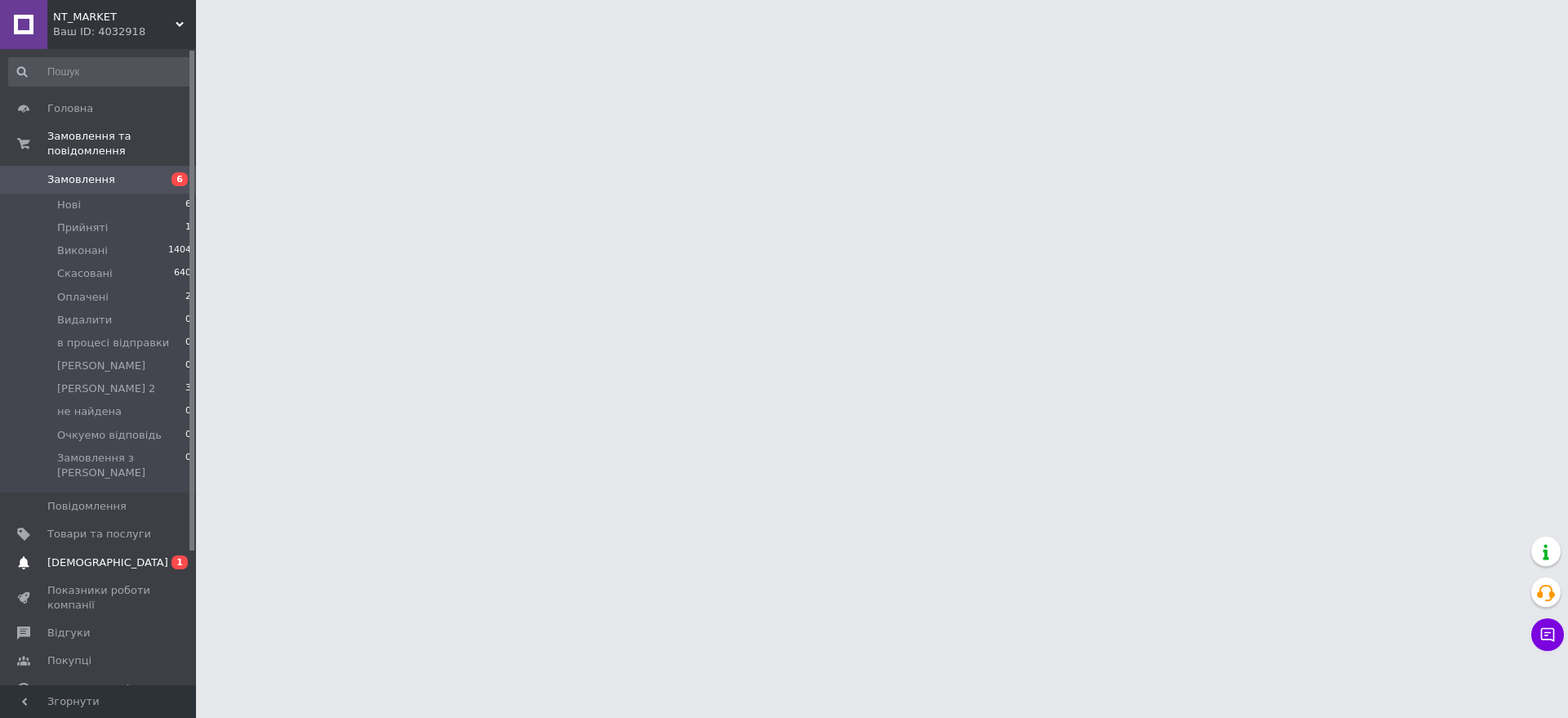
click at [120, 556] on span "[DEMOGRAPHIC_DATA]" at bounding box center [99, 563] width 104 height 15
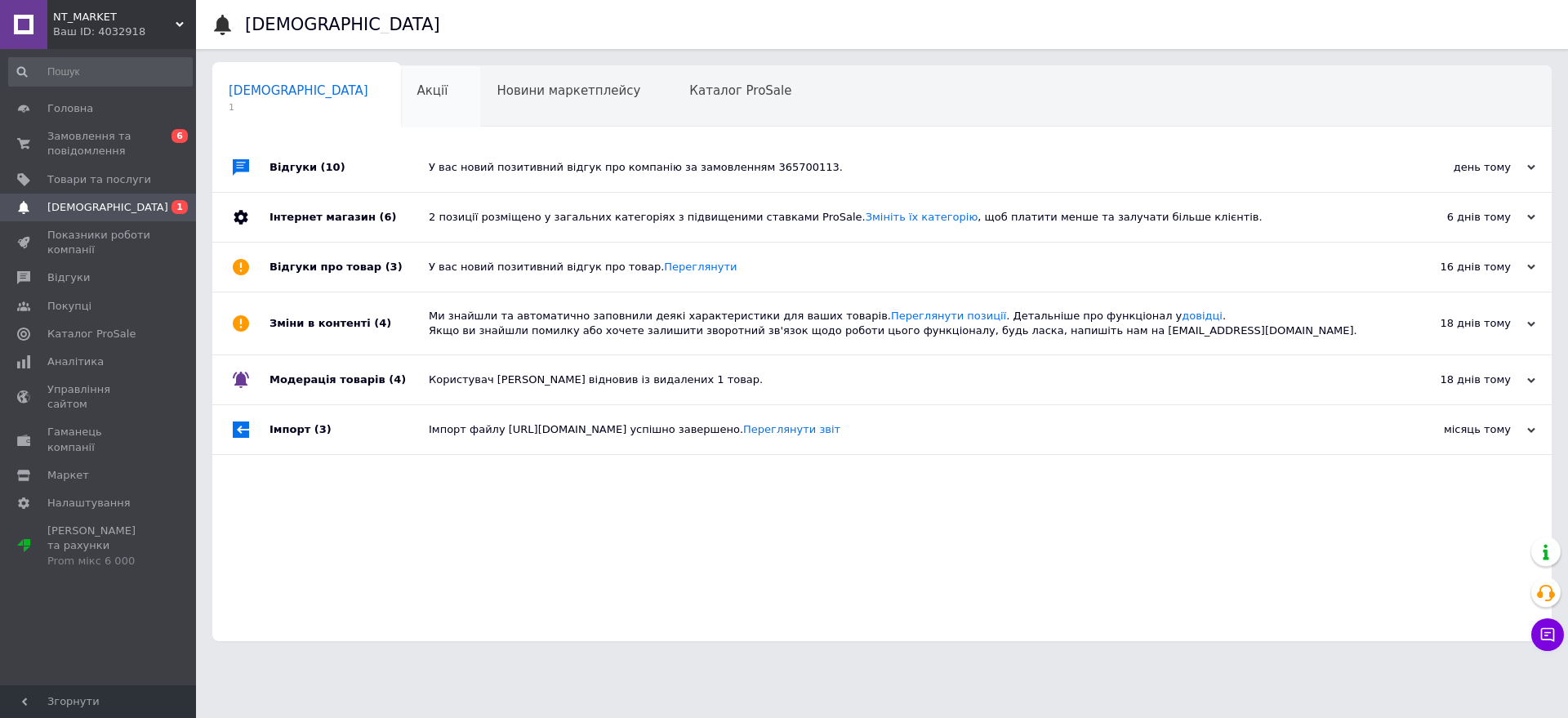
click at [418, 98] on span "Акції" at bounding box center [433, 91] width 31 height 15
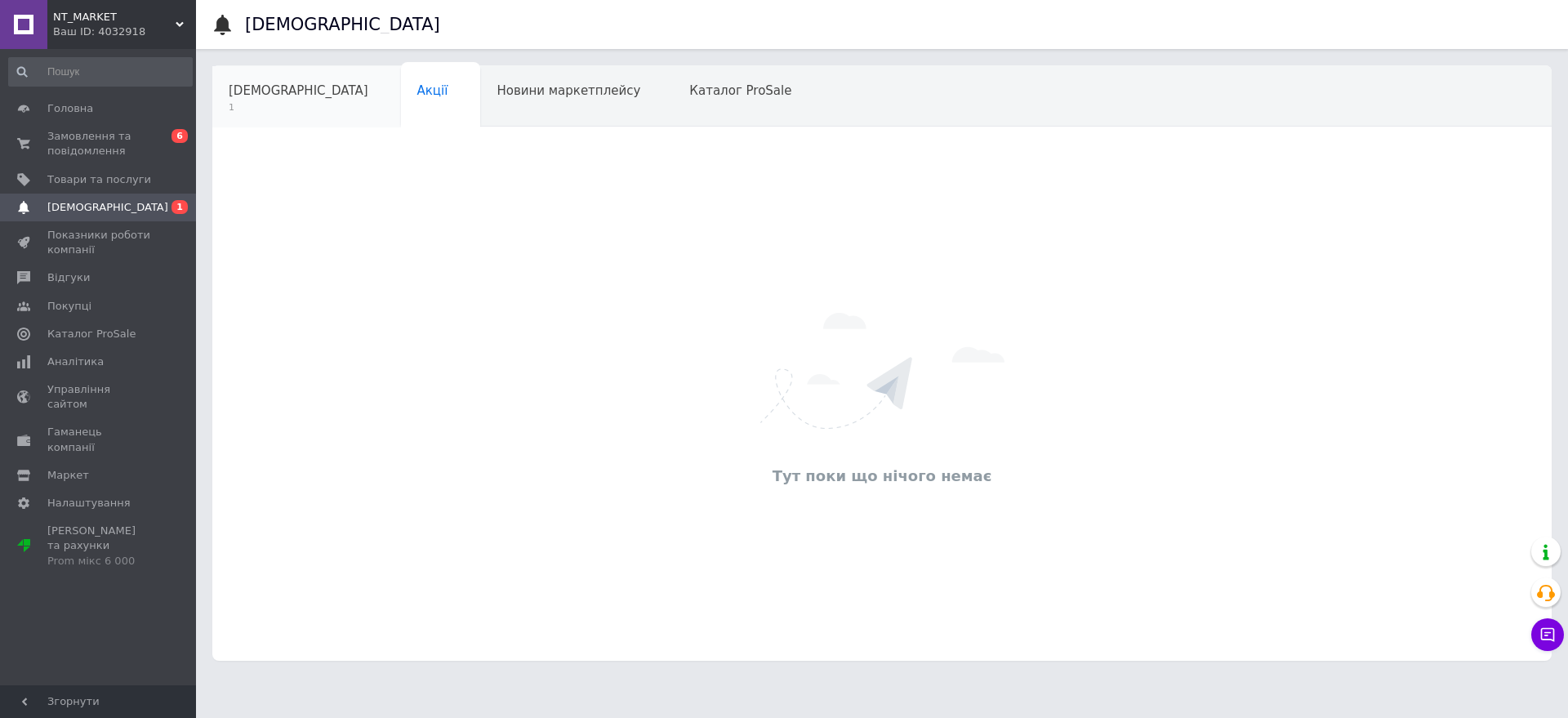
click at [243, 88] on span "[DEMOGRAPHIC_DATA]" at bounding box center [298, 91] width 140 height 15
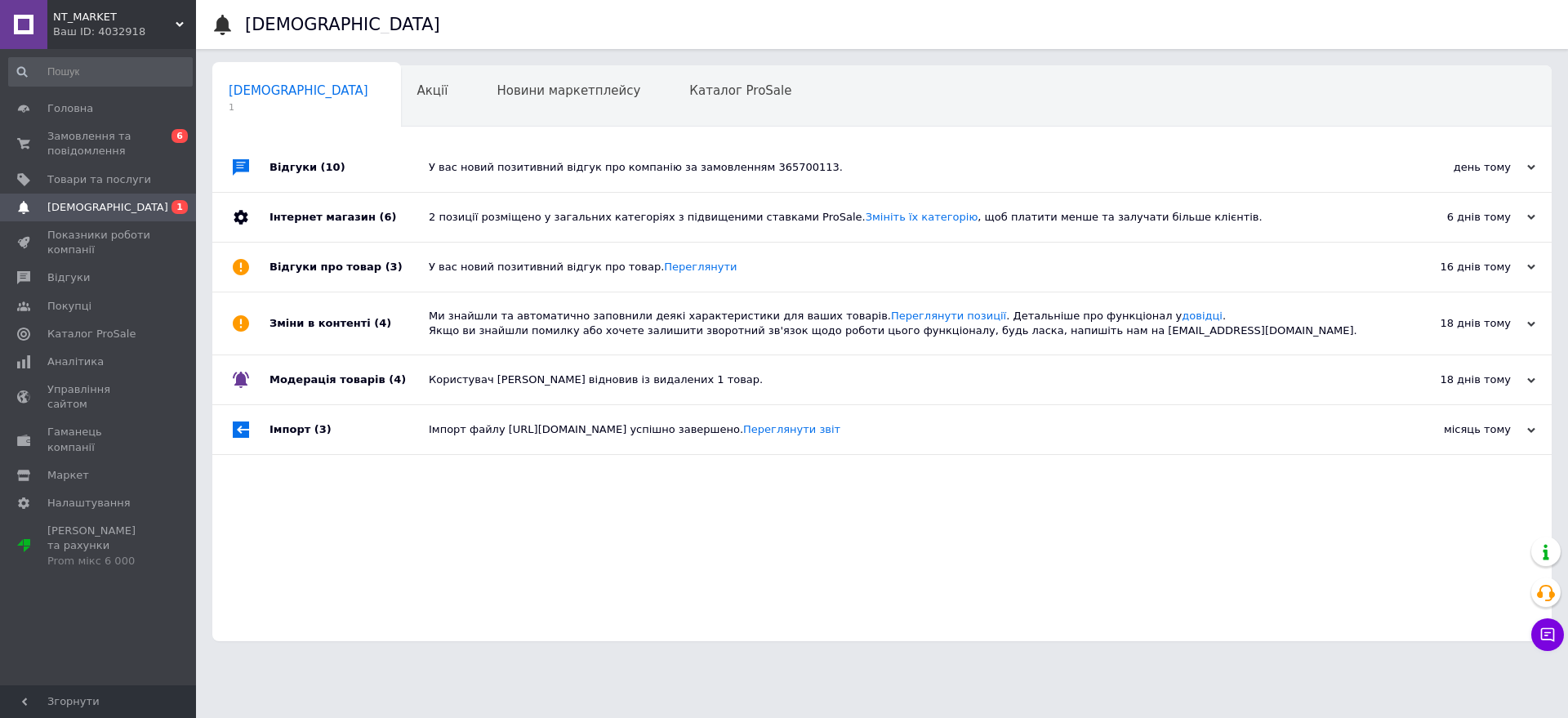
click at [697, 166] on div "У вас новий позитивний відгук про компанію за замовленням 365700113." at bounding box center [900, 168] width 943 height 15
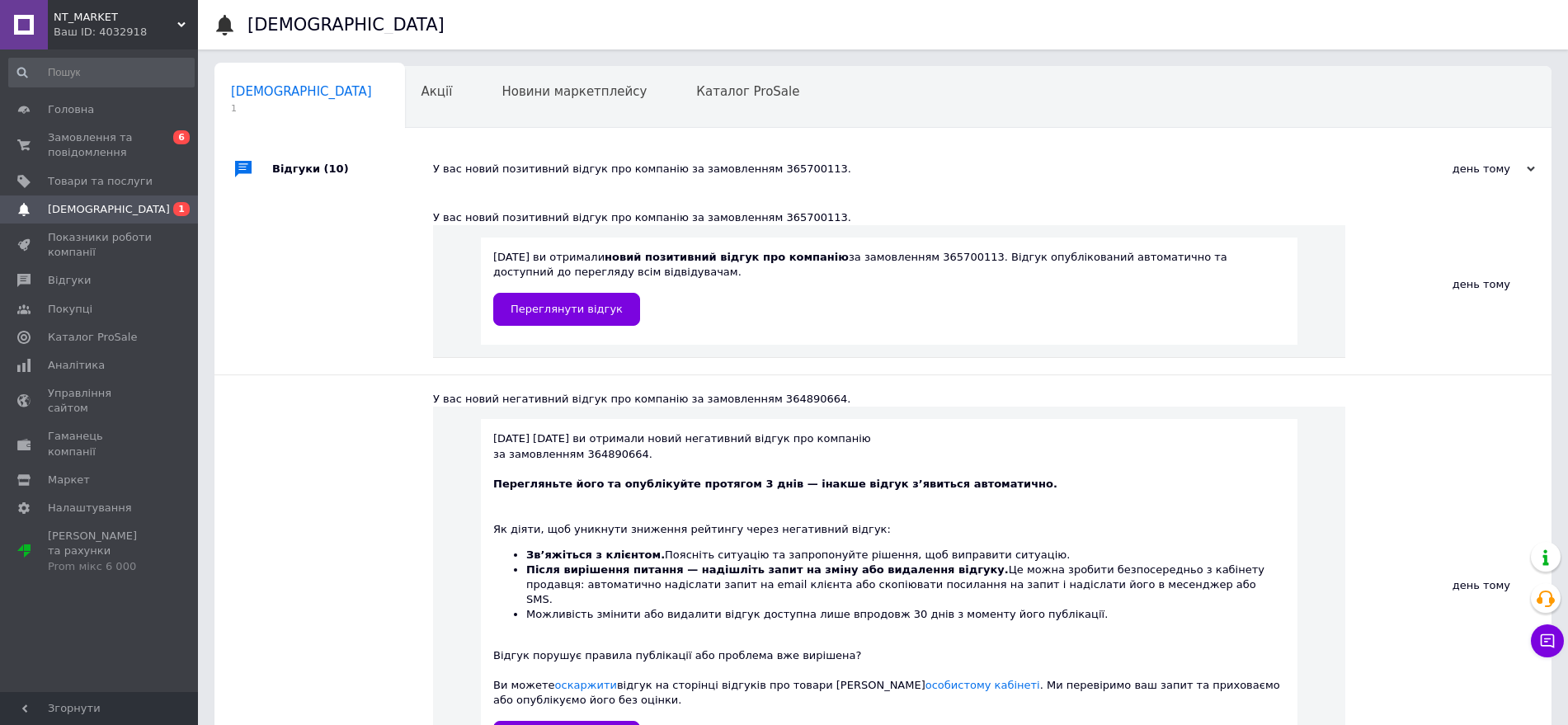
click at [702, 167] on div "У вас новий позитивний відгук про компанію за замовленням 365700113." at bounding box center [902, 170] width 938 height 15
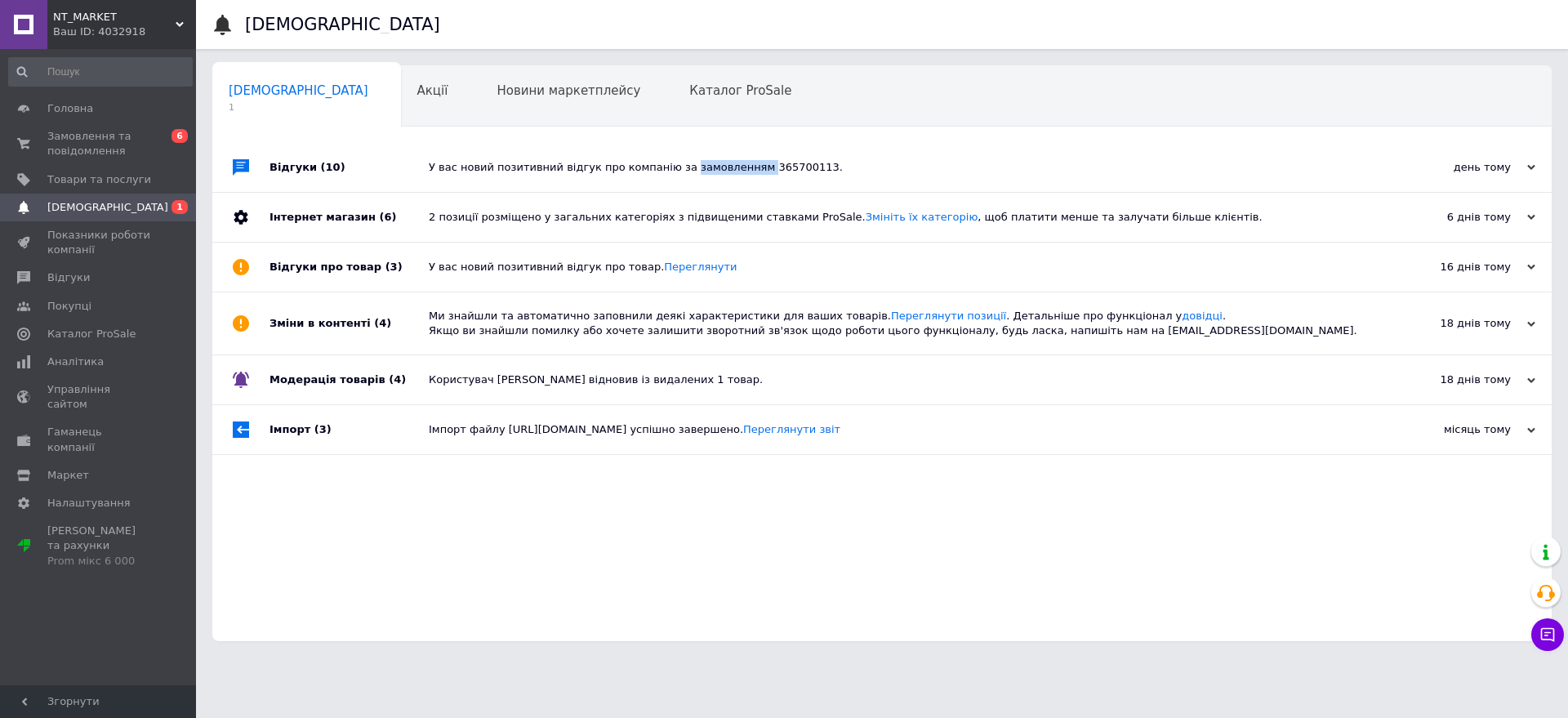
click at [695, 165] on div "У вас новий позитивний відгук про компанію за замовленням 365700113." at bounding box center [900, 168] width 943 height 15
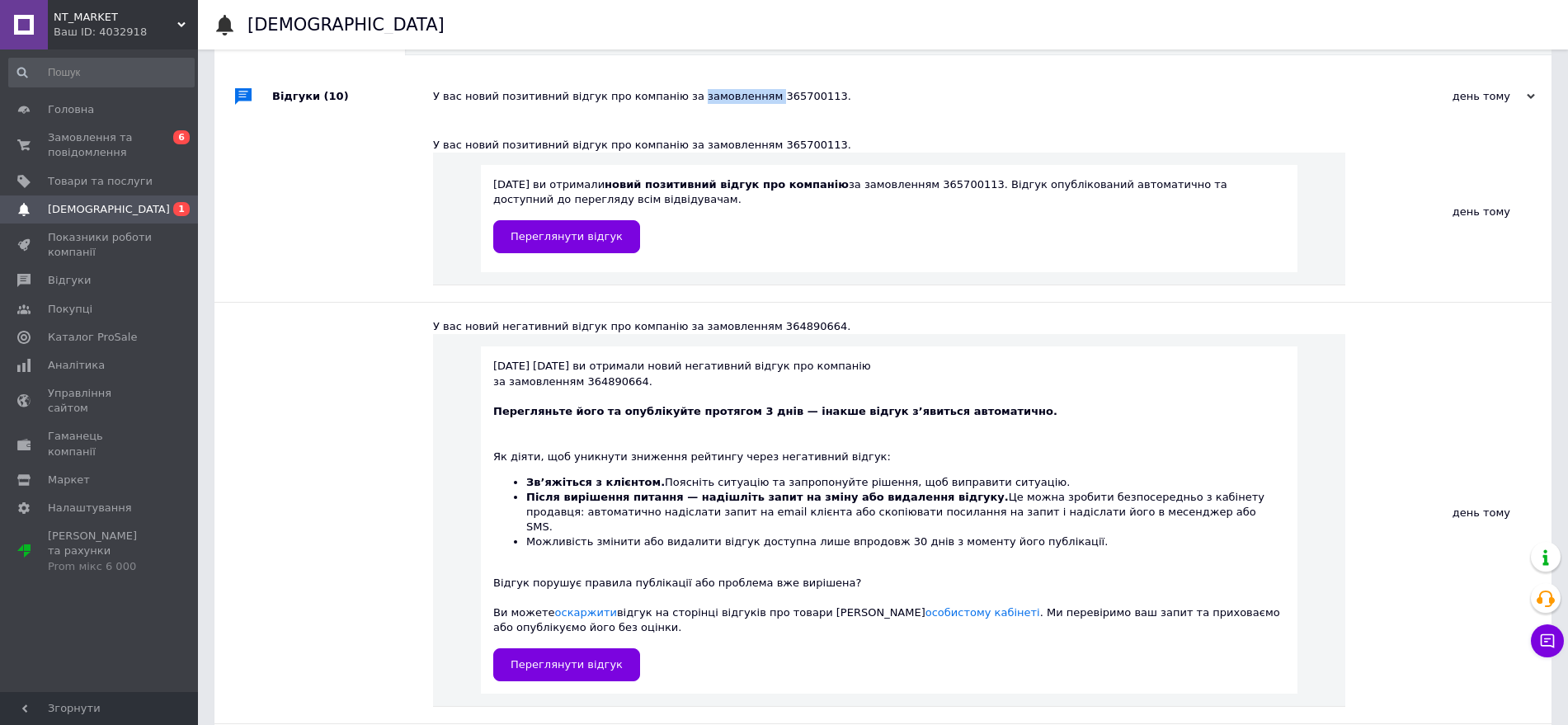
scroll to position [103, 0]
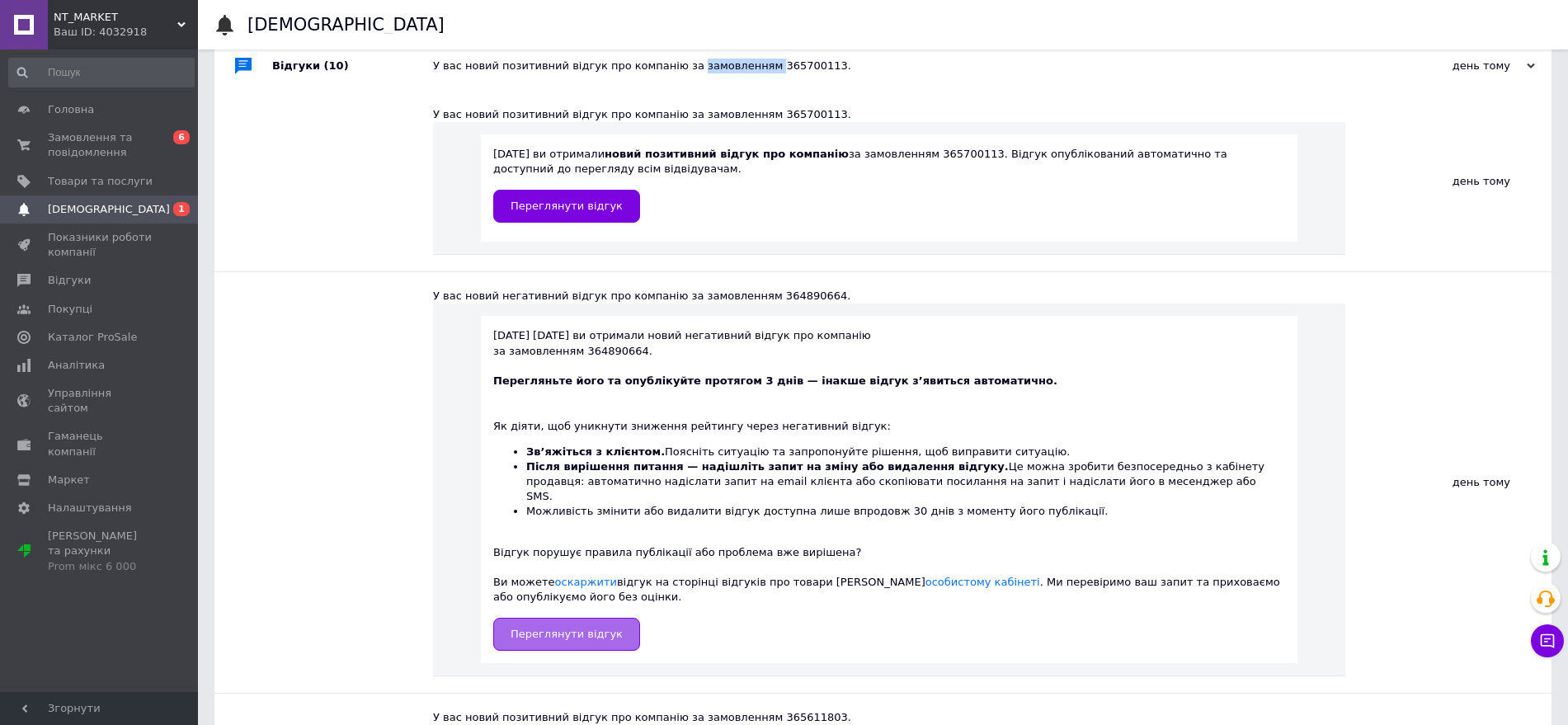
click at [581, 627] on span "Переглянути відгук" at bounding box center [567, 633] width 112 height 12
click at [1549, 592] on use at bounding box center [1545, 598] width 18 height 16
click at [1363, 124] on div "день тому" at bounding box center [1449, 181] width 207 height 181
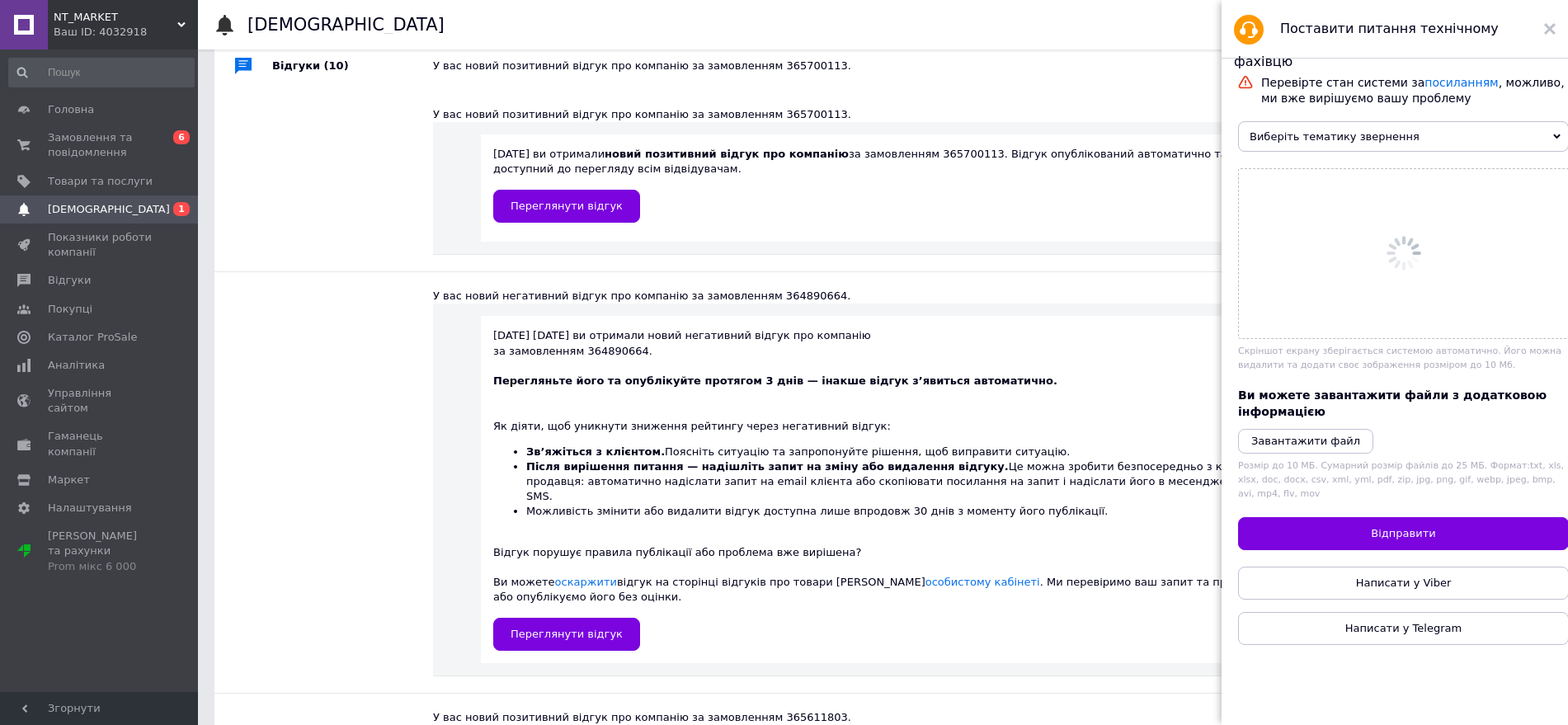
click at [1393, 137] on span "Виберіть тематику звернення" at bounding box center [1403, 136] width 331 height 30
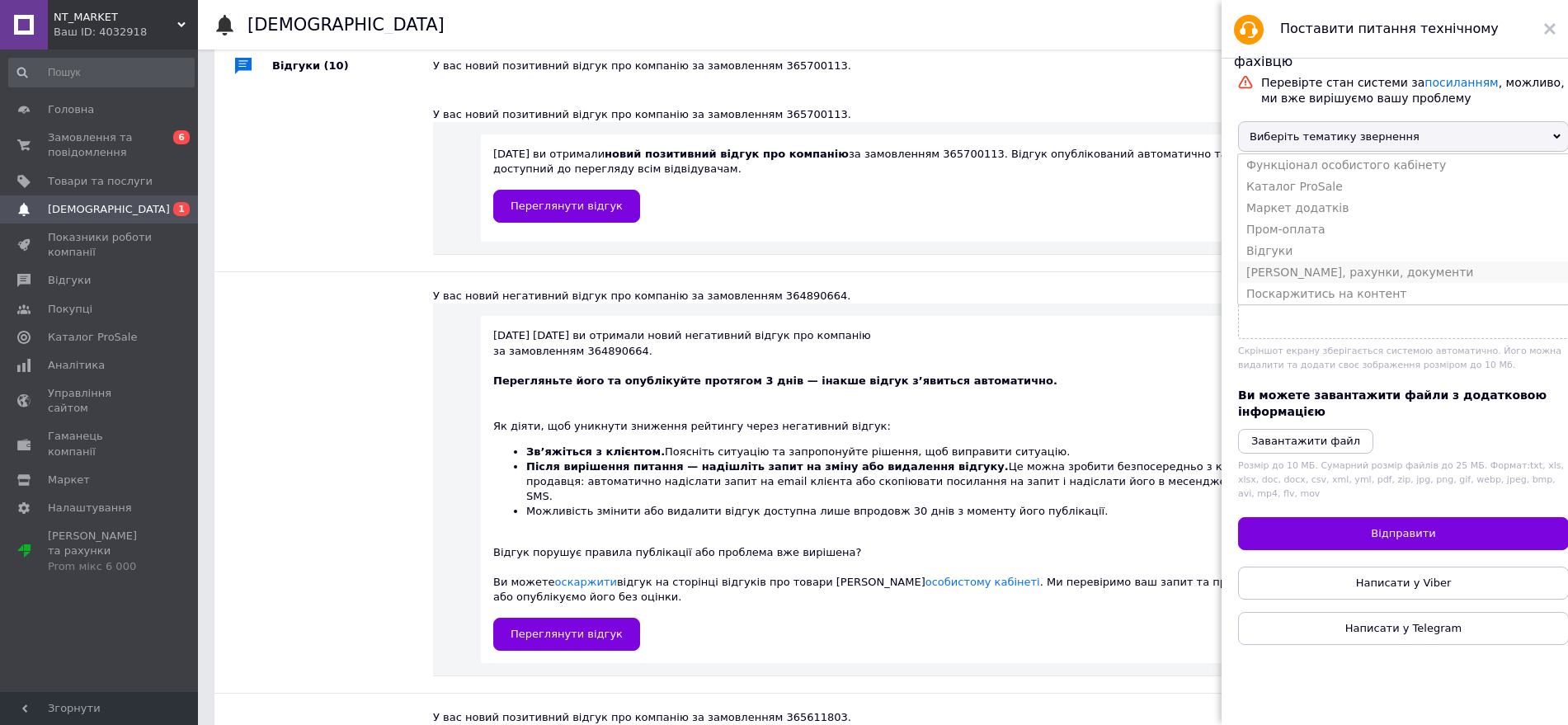
click at [1305, 282] on li "Тарифи, рахунки, документи" at bounding box center [1403, 272] width 331 height 22
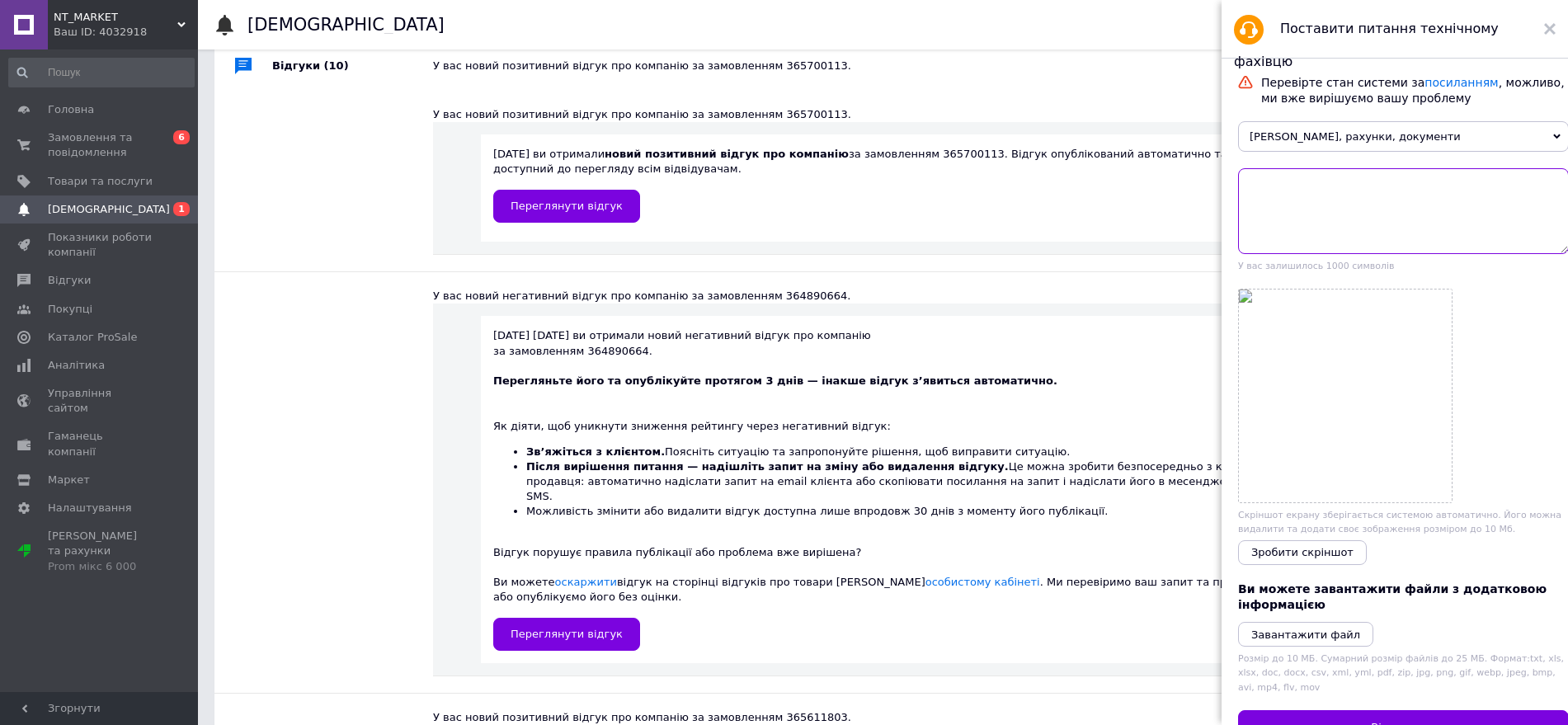
click at [1333, 214] on textarea at bounding box center [1403, 211] width 331 height 86
paste textarea "26 груд. 2024 р. від імені компанії TN_Market ви сформували рахунок UA-8312191-…"
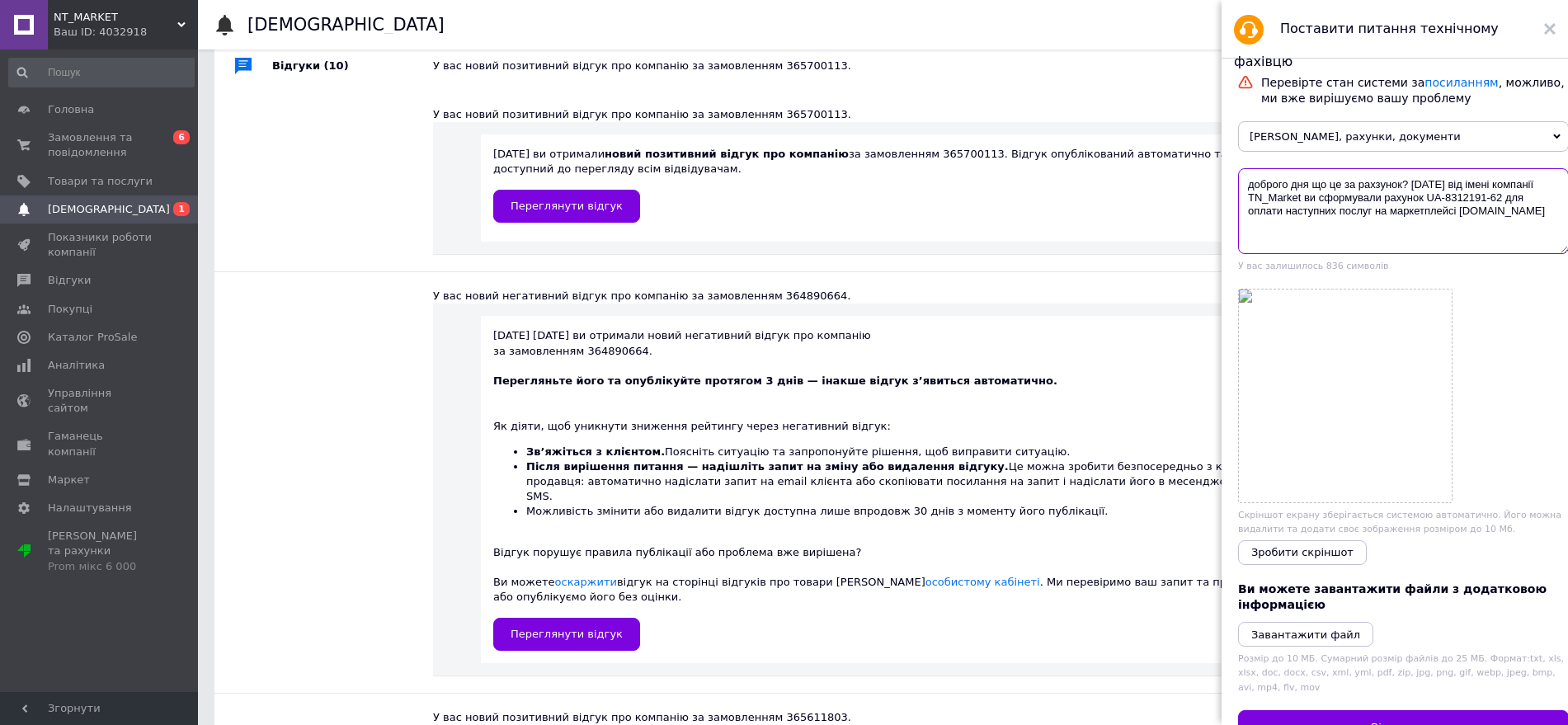
type textarea "доброго дня що це за рахзунок? 26 груд. 2024 р. від імені компанії TN_Market ви…"
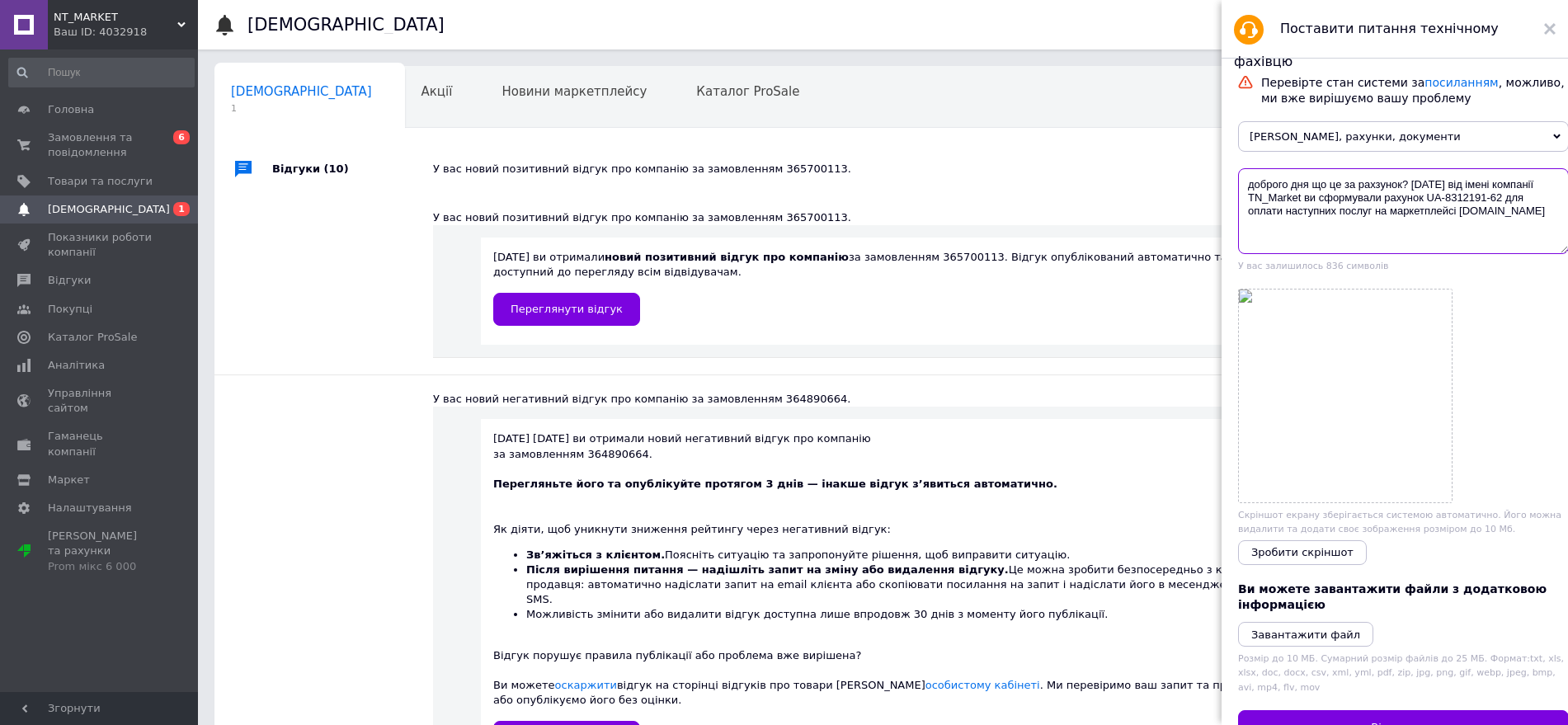
scroll to position [103, 0]
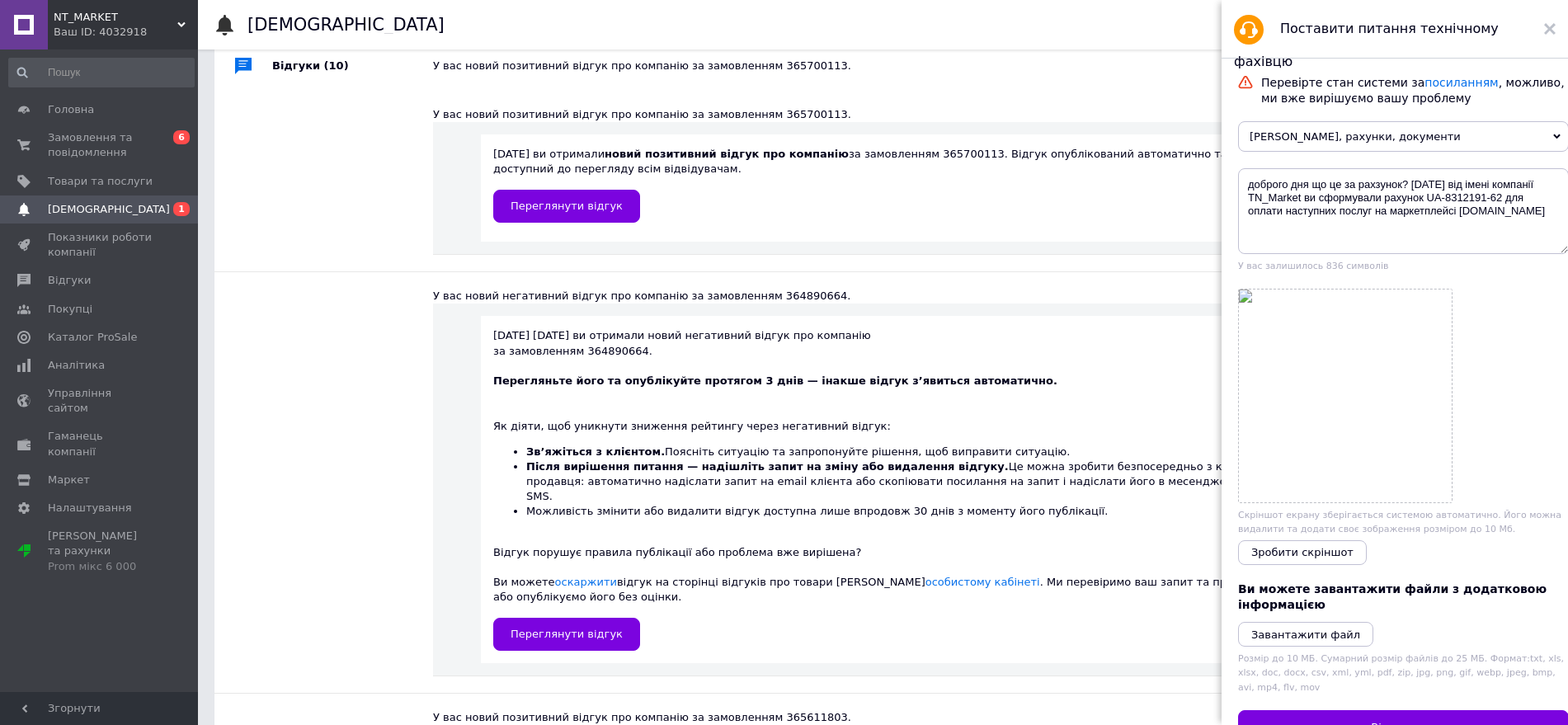
click at [93, 197] on link "Сповіщення 0 1" at bounding box center [101, 209] width 203 height 28
click at [78, 226] on link "Показники роботи компанії" at bounding box center [101, 245] width 203 height 43
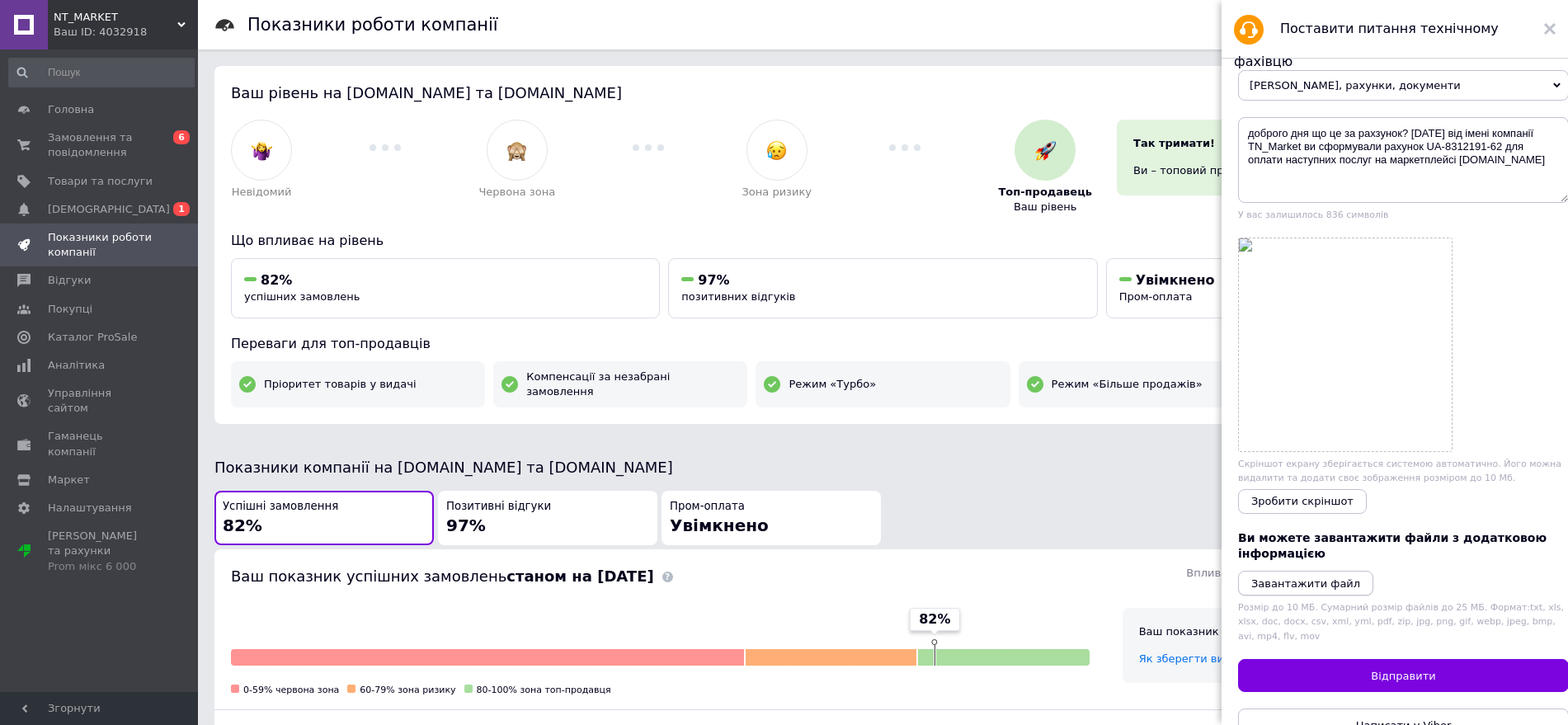
scroll to position [39, 0]
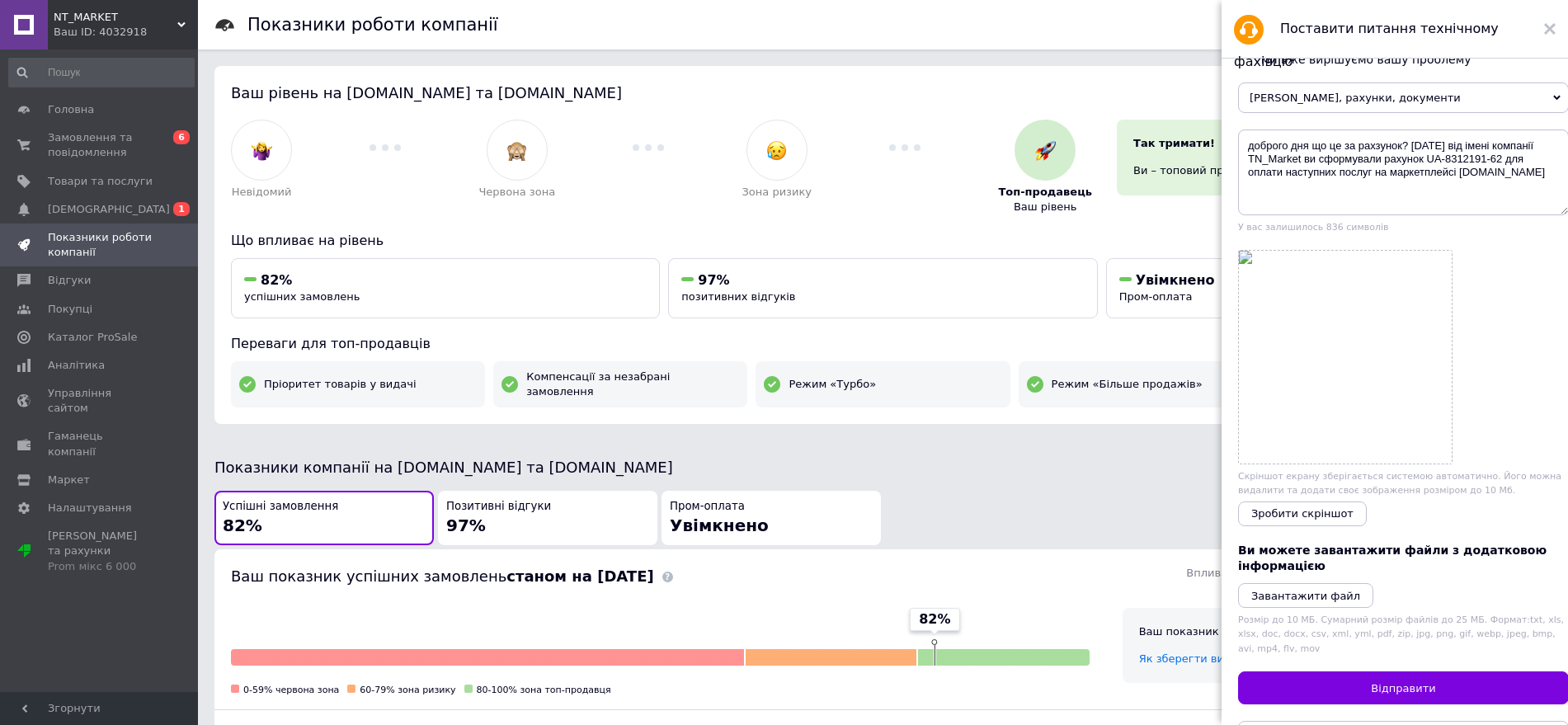
click at [1547, 24] on use at bounding box center [1550, 28] width 11 height 11
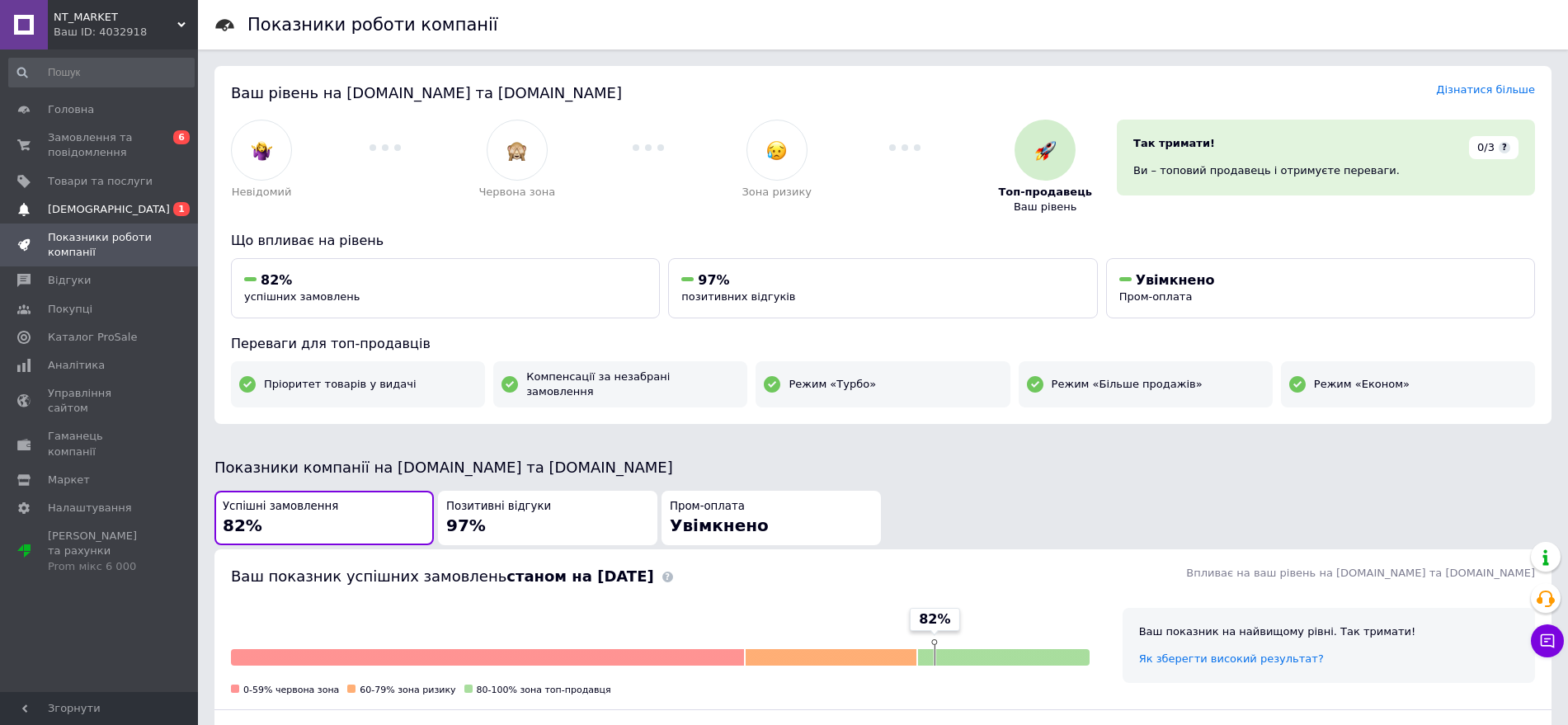
click at [56, 215] on span "[DEMOGRAPHIC_DATA]" at bounding box center [108, 209] width 122 height 15
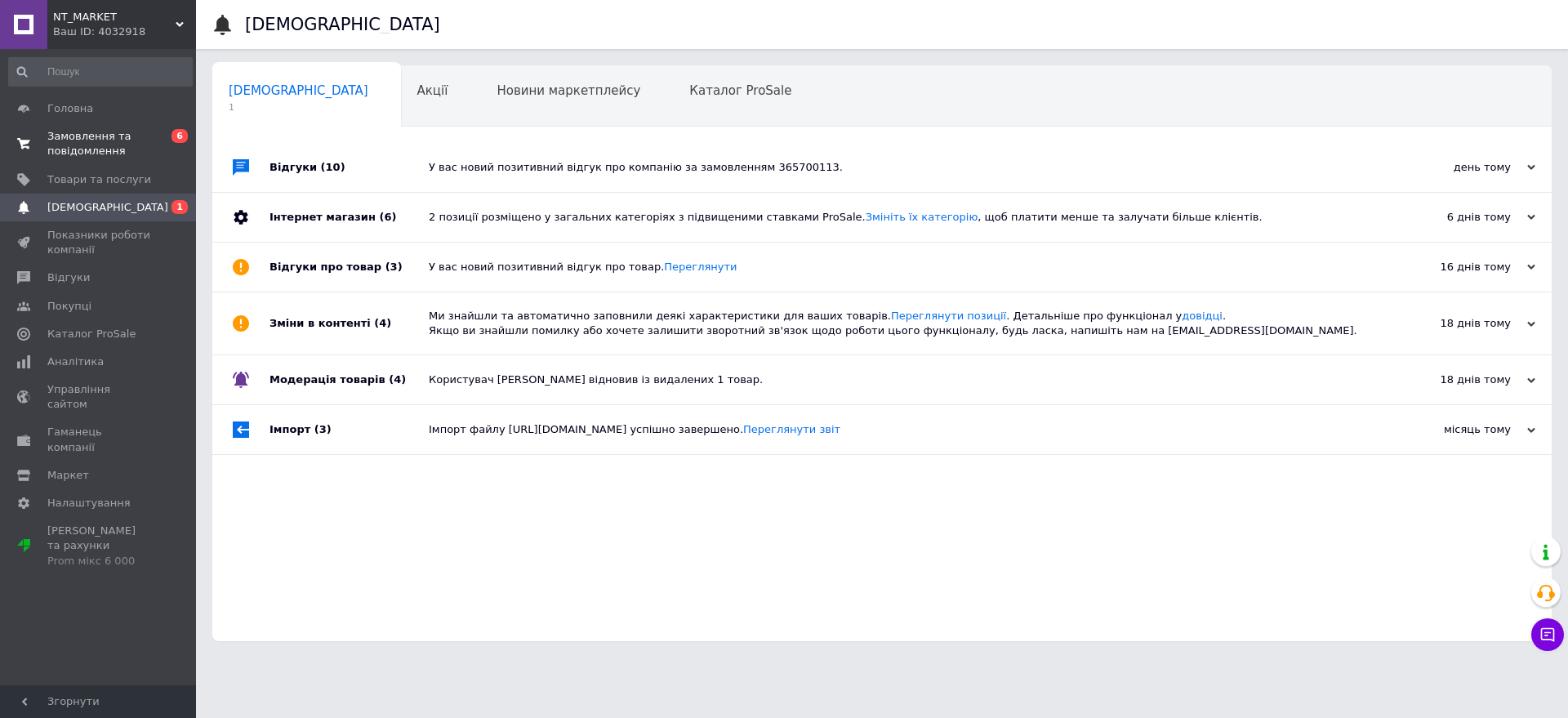
click at [12, 130] on span at bounding box center [23, 144] width 47 height 29
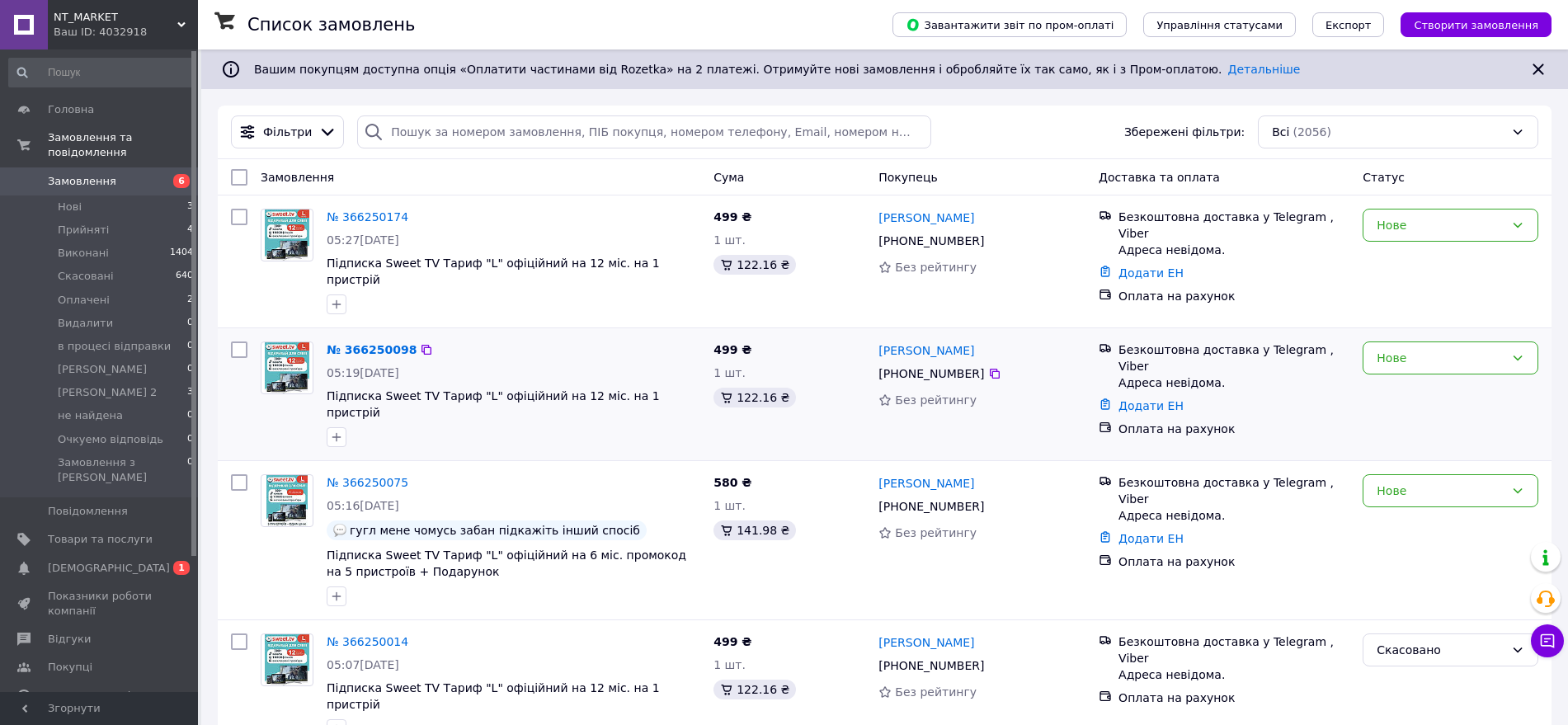
scroll to position [103, 0]
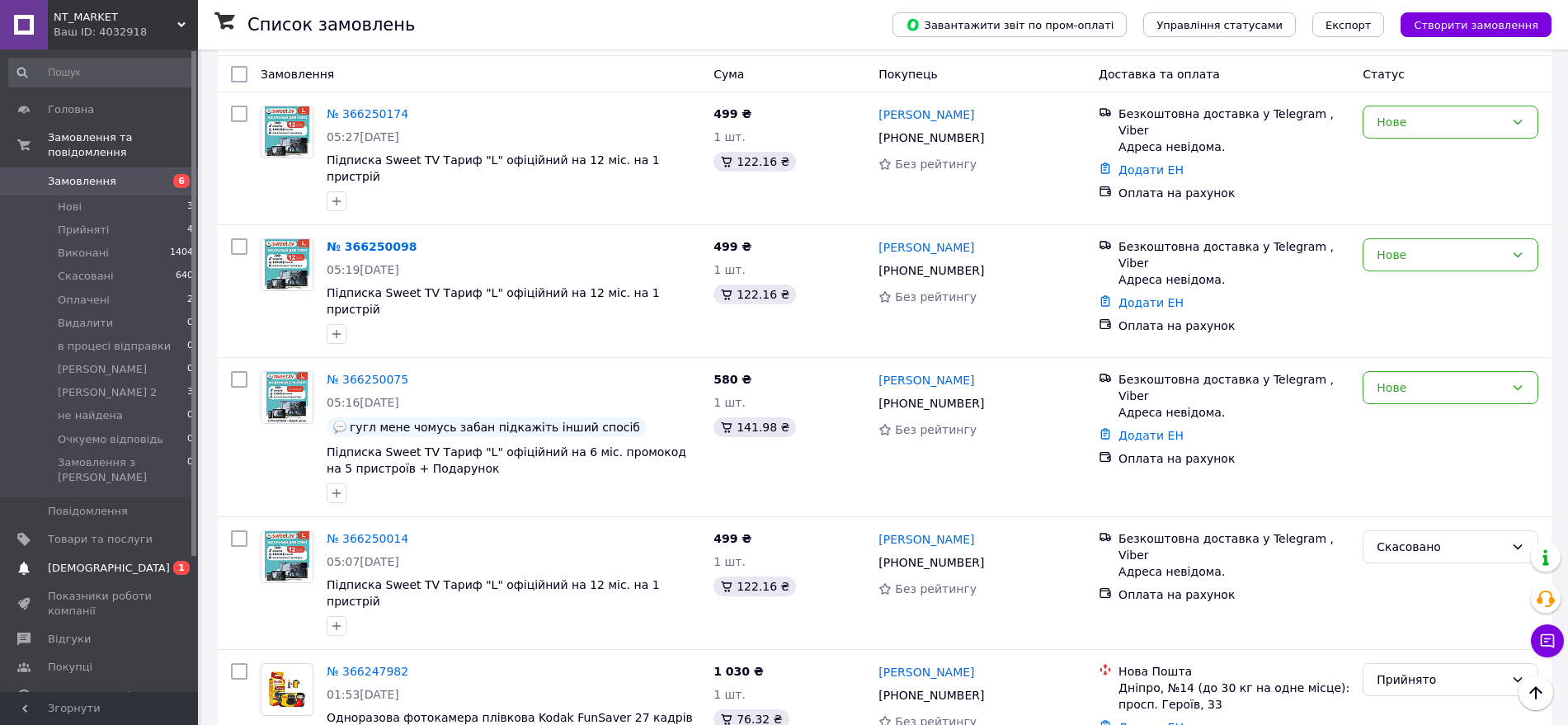
click at [158, 561] on span "0 1" at bounding box center [175, 569] width 46 height 15
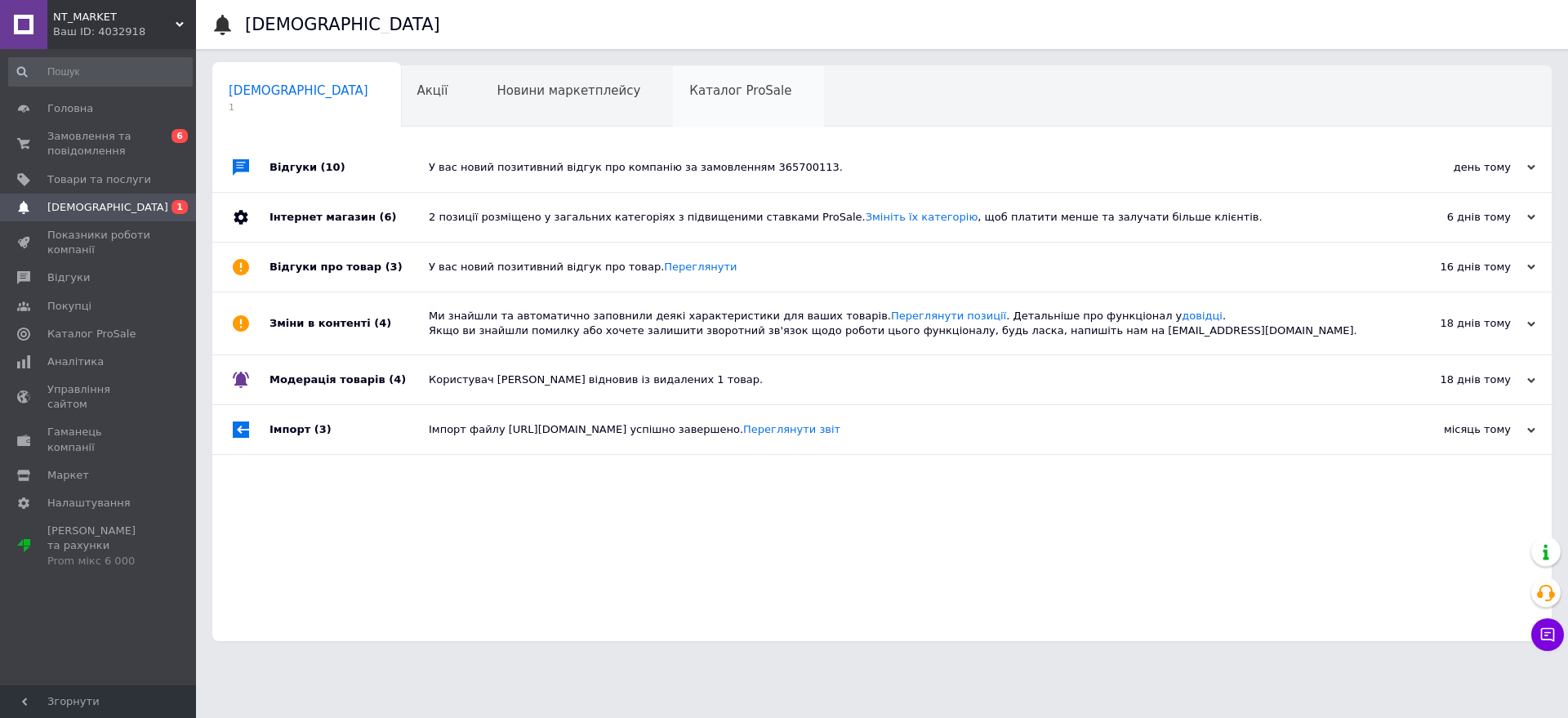
click at [673, 109] on div "Каталог ProSale 0" at bounding box center [748, 97] width 151 height 62
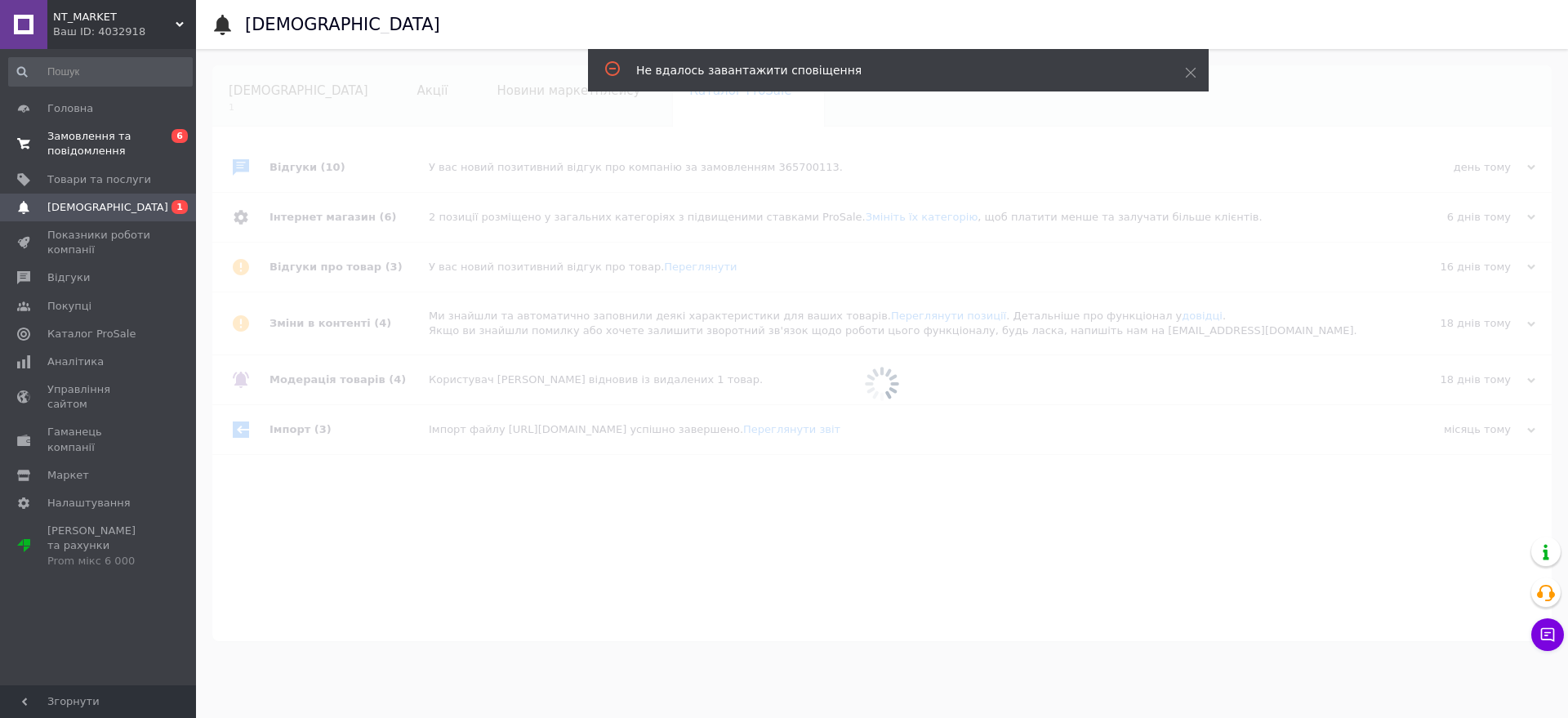
click at [76, 136] on span "Замовлення та повідомлення" at bounding box center [99, 144] width 104 height 29
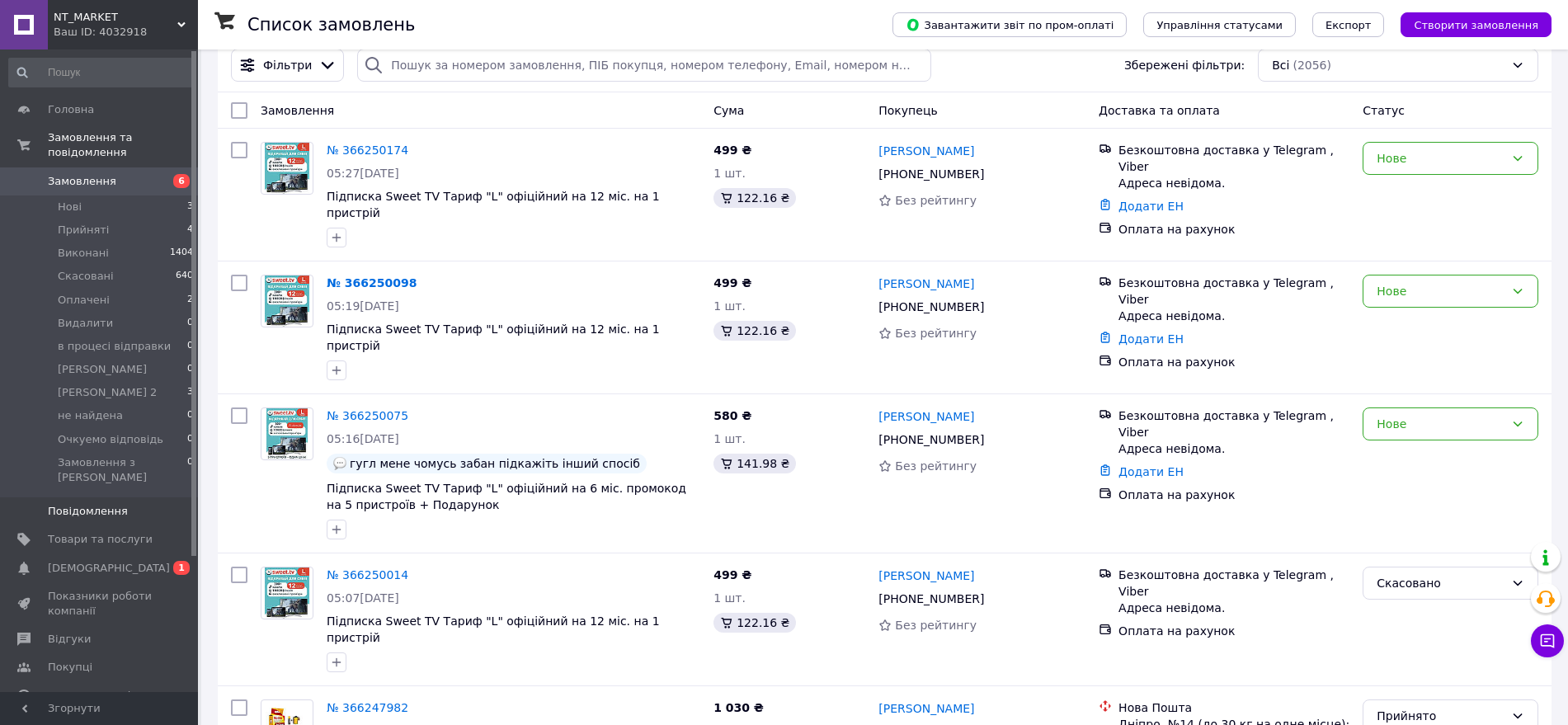
scroll to position [103, 0]
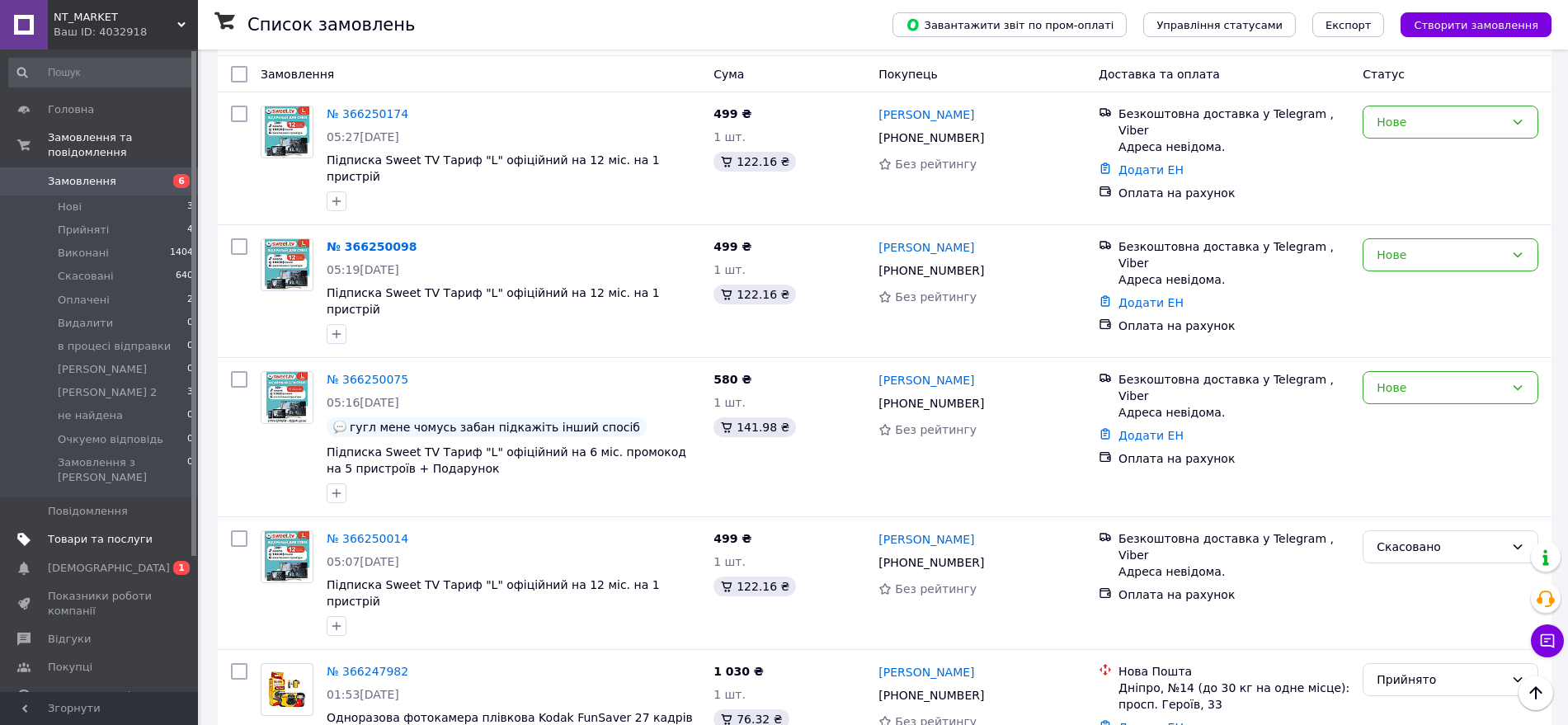
click at [150, 554] on link "Сповіщення 0 1" at bounding box center [101, 569] width 203 height 28
